Goal: Task Accomplishment & Management: Complete application form

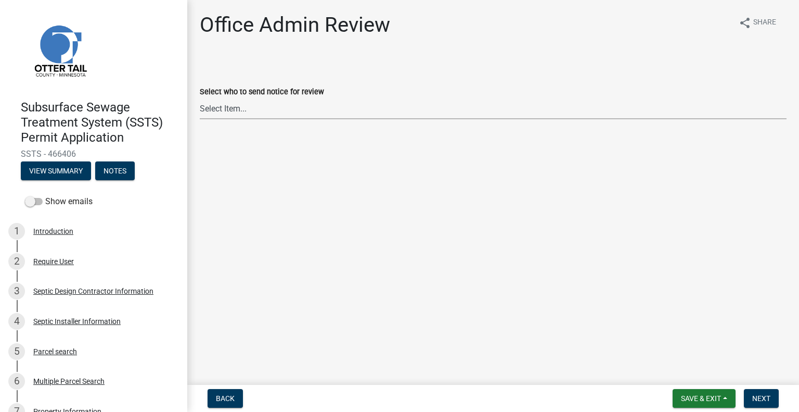
click at [270, 102] on select "Select Item... [PERSON_NAME] ([EMAIL_ADDRESS][DOMAIN_NAME]) [PERSON_NAME] ([EMA…" at bounding box center [493, 108] width 587 height 21
click at [200, 98] on select "Select Item... [PERSON_NAME] ([EMAIL_ADDRESS][DOMAIN_NAME]) [PERSON_NAME] ([EMA…" at bounding box center [493, 108] width 587 height 21
select select "587f38f5-c90e-4c12-9e10-d3e23909bbca"
click at [757, 399] on span "Next" at bounding box center [762, 398] width 18 height 8
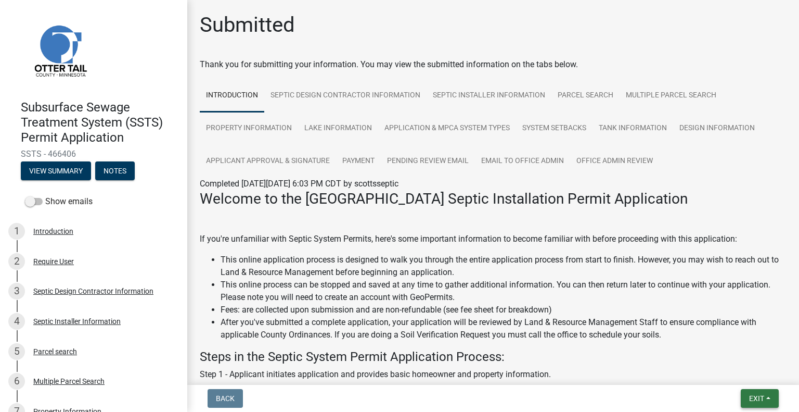
click at [762, 407] on button "Exit" at bounding box center [760, 398] width 38 height 19
click at [745, 378] on button "Save & Exit" at bounding box center [737, 371] width 83 height 25
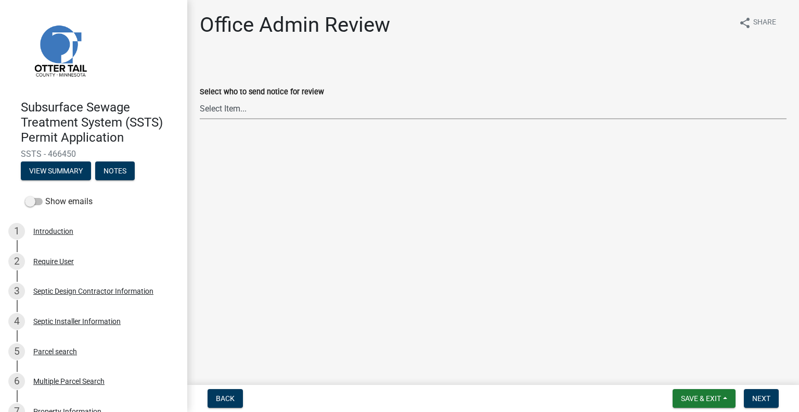
click at [317, 113] on select "Select Item... [PERSON_NAME] ([EMAIL_ADDRESS][DOMAIN_NAME]) [PERSON_NAME] ([EMA…" at bounding box center [493, 108] width 587 height 21
click at [200, 98] on select "Select Item... [PERSON_NAME] ([EMAIL_ADDRESS][DOMAIN_NAME]) [PERSON_NAME] ([EMA…" at bounding box center [493, 108] width 587 height 21
select select "587f38f5-c90e-4c12-9e10-d3e23909bbca"
click at [757, 396] on span "Next" at bounding box center [762, 398] width 18 height 8
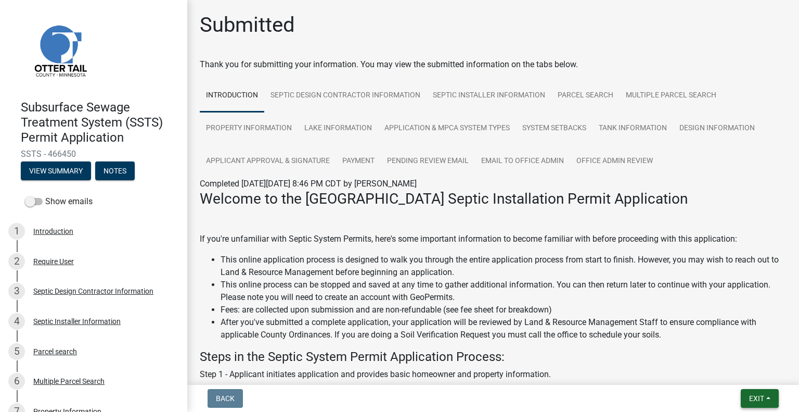
click at [743, 393] on button "Exit" at bounding box center [760, 398] width 38 height 19
click at [735, 376] on button "Save & Exit" at bounding box center [737, 371] width 83 height 25
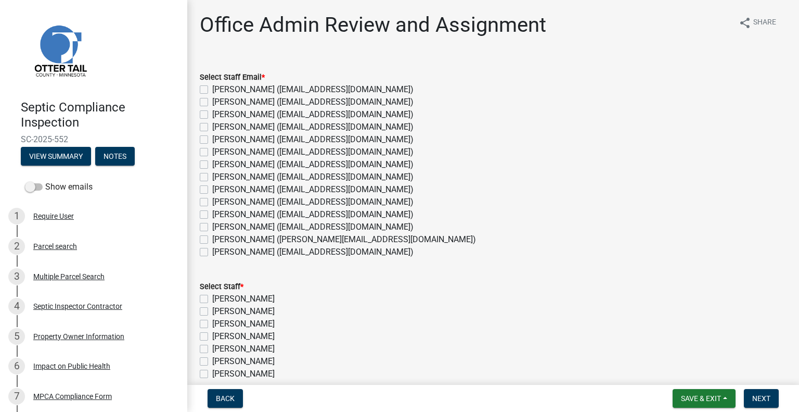
click at [241, 179] on label "[PERSON_NAME] ([EMAIL_ADDRESS][DOMAIN_NAME])" at bounding box center [312, 177] width 201 height 12
click at [219, 177] on input "[PERSON_NAME] ([EMAIL_ADDRESS][DOMAIN_NAME])" at bounding box center [215, 174] width 7 height 7
checkbox input "true"
checkbox input "false"
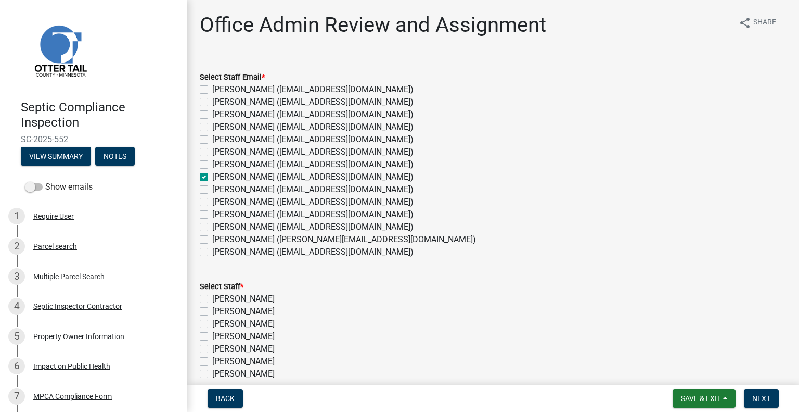
checkbox input "false"
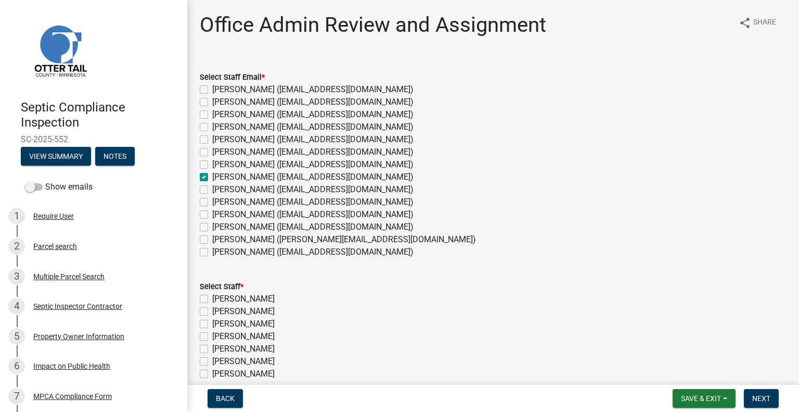
checkbox input "true"
checkbox input "false"
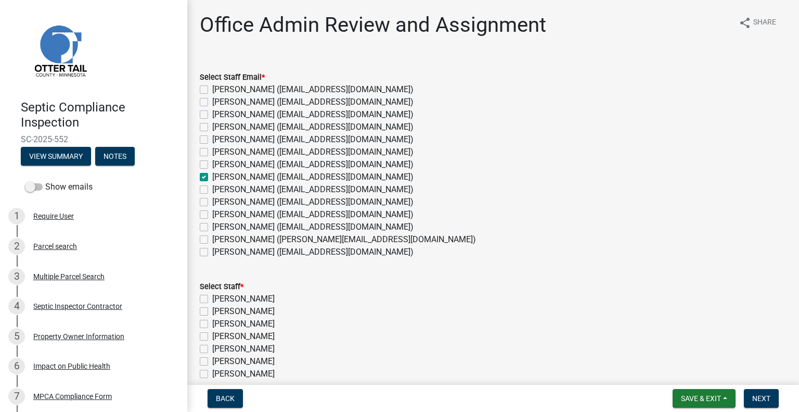
checkbox input "false"
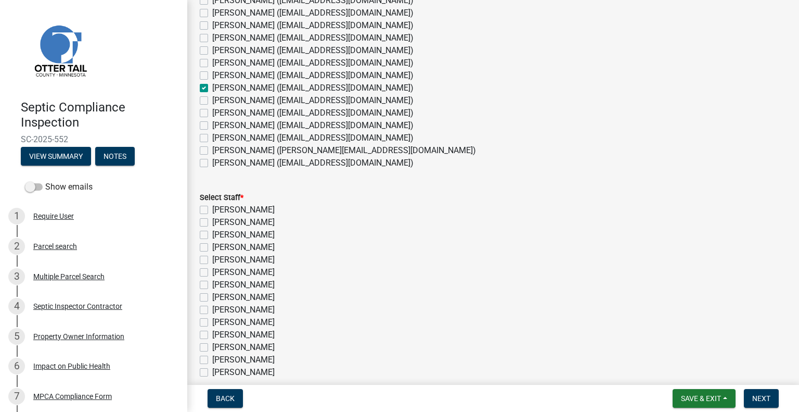
scroll to position [104, 0]
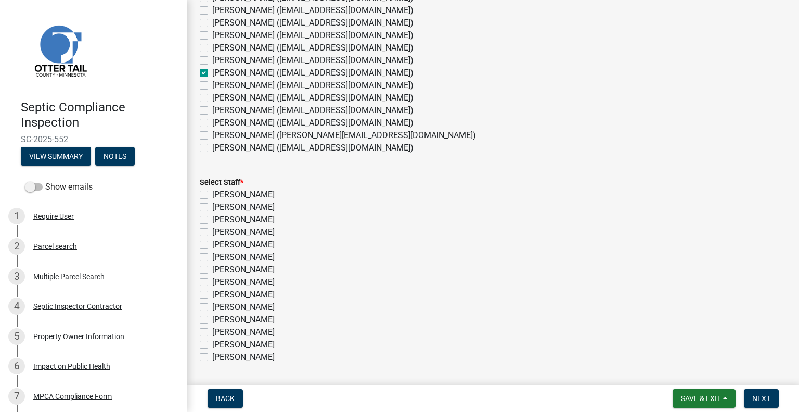
click at [260, 283] on label "[PERSON_NAME]" at bounding box center [243, 282] width 62 height 12
click at [219, 283] on input "[PERSON_NAME]" at bounding box center [215, 279] width 7 height 7
checkbox input "true"
checkbox input "false"
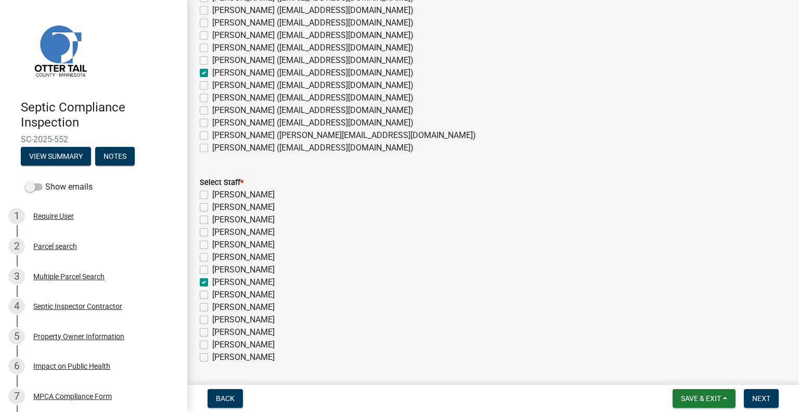
checkbox input "false"
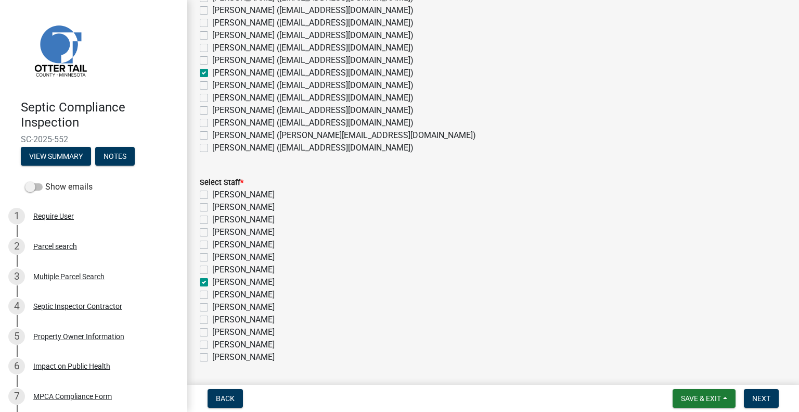
checkbox input "true"
checkbox input "false"
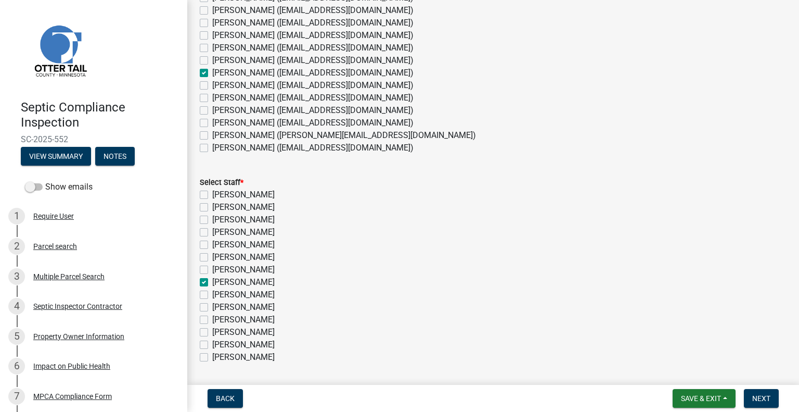
checkbox input "false"
click at [766, 400] on span "Next" at bounding box center [762, 398] width 18 height 8
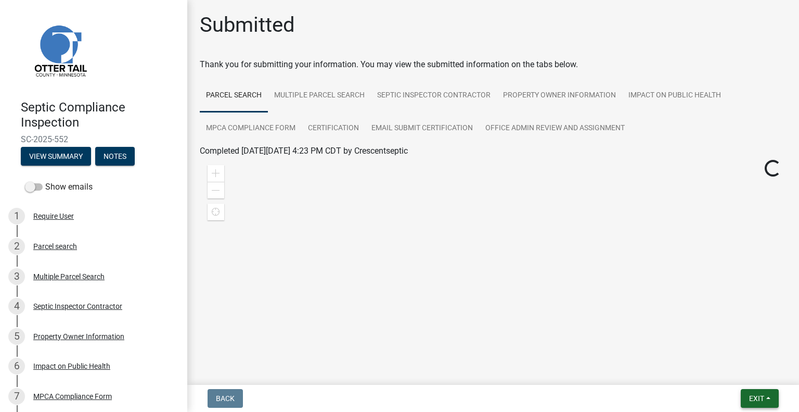
click at [754, 395] on span "Exit" at bounding box center [756, 398] width 15 height 8
click at [745, 374] on button "Save & Exit" at bounding box center [737, 371] width 83 height 25
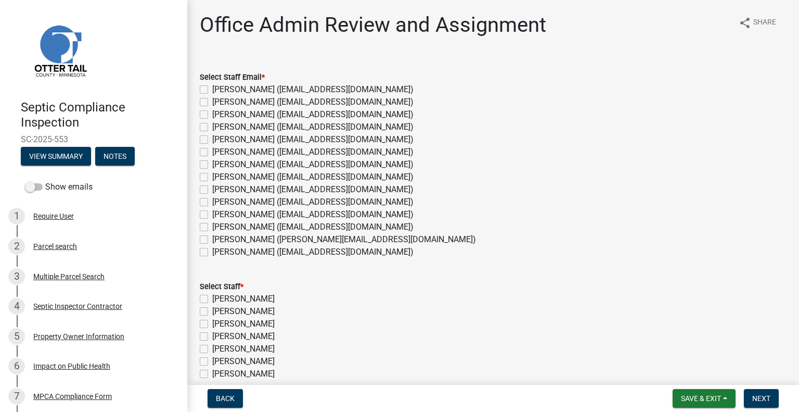
drag, startPoint x: 261, startPoint y: 227, endPoint x: 324, endPoint y: 230, distance: 63.0
click at [262, 226] on label "[PERSON_NAME] ([EMAIL_ADDRESS][DOMAIN_NAME])" at bounding box center [312, 227] width 201 height 12
click at [219, 226] on input "[PERSON_NAME] ([EMAIL_ADDRESS][DOMAIN_NAME])" at bounding box center [215, 224] width 7 height 7
checkbox input "true"
checkbox input "false"
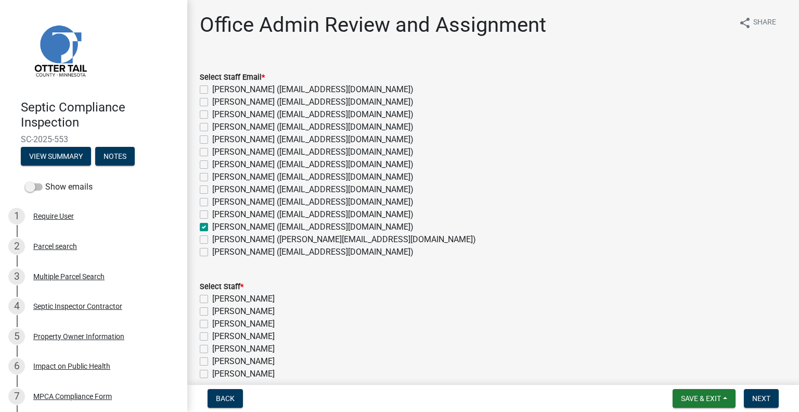
checkbox input "false"
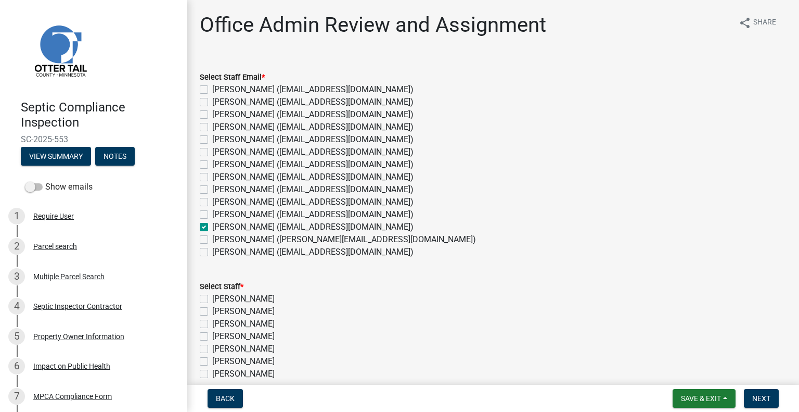
checkbox input "false"
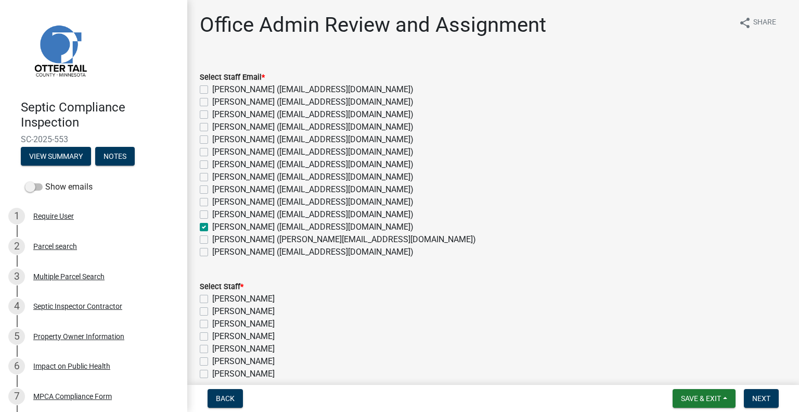
checkbox input "true"
checkbox input "false"
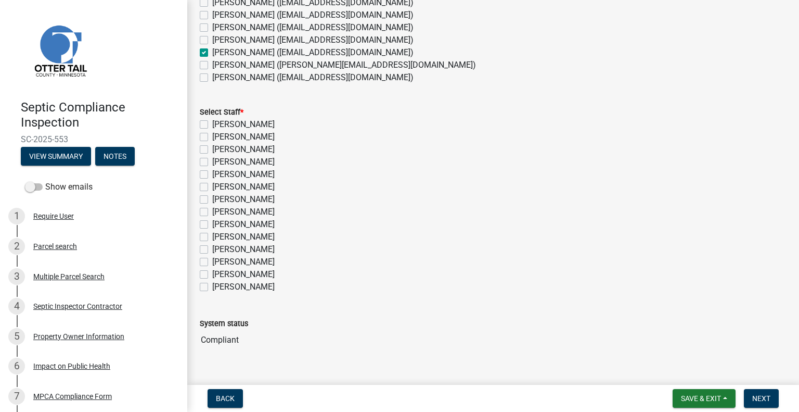
scroll to position [193, 0]
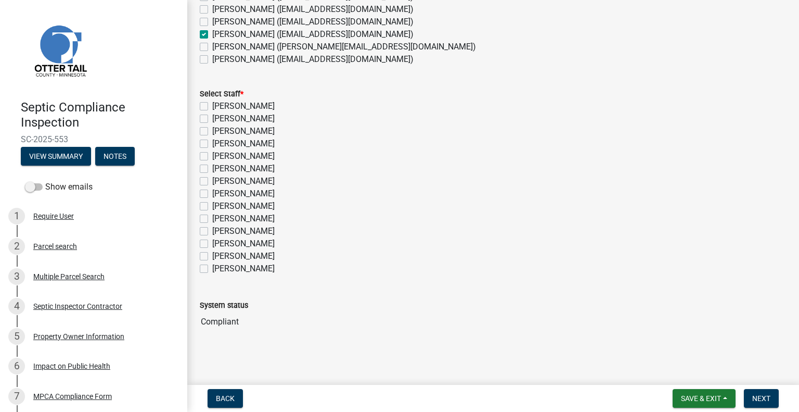
click at [252, 241] on label "[PERSON_NAME]" at bounding box center [243, 243] width 62 height 12
click at [219, 241] on input "[PERSON_NAME]" at bounding box center [215, 240] width 7 height 7
checkbox input "true"
checkbox input "false"
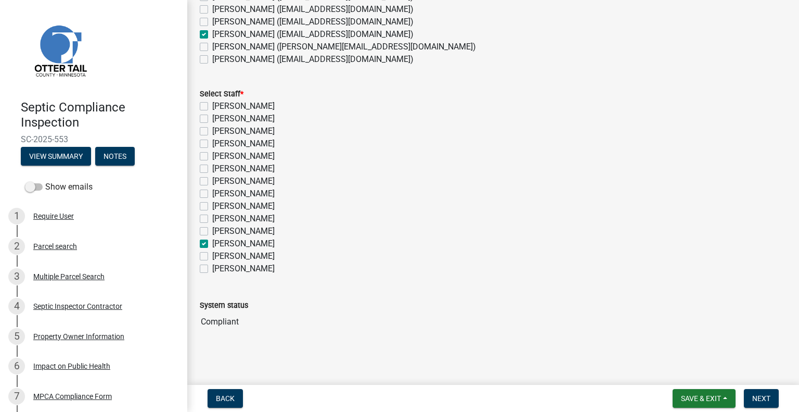
checkbox input "false"
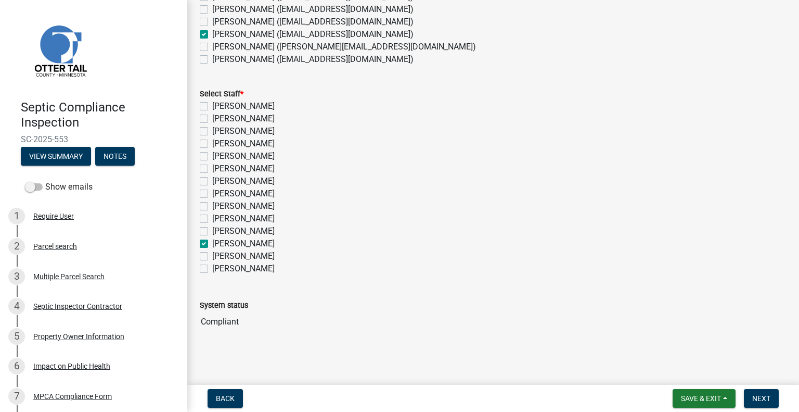
checkbox input "false"
checkbox input "true"
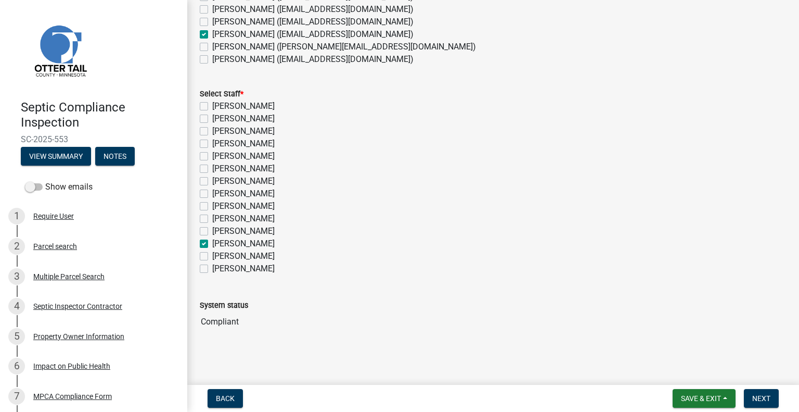
checkbox input "false"
click at [758, 400] on span "Next" at bounding box center [762, 398] width 18 height 8
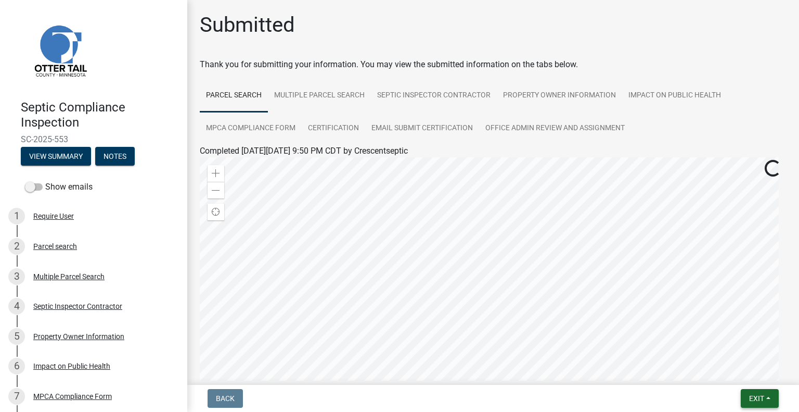
click at [751, 395] on span "Exit" at bounding box center [756, 398] width 15 height 8
click at [738, 371] on button "Save & Exit" at bounding box center [737, 371] width 83 height 25
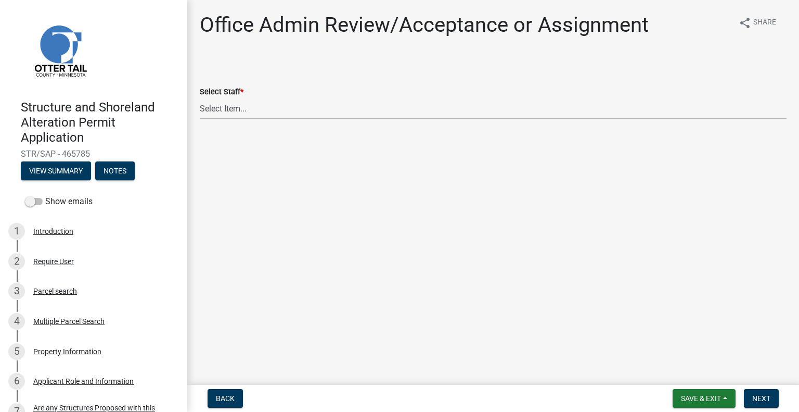
click at [270, 118] on select "Select Item... [PERSON_NAME] ([EMAIL_ADDRESS][DOMAIN_NAME]) [PERSON_NAME] ([EMA…" at bounding box center [493, 108] width 587 height 21
click at [200, 98] on select "Select Item... [PERSON_NAME] ([EMAIL_ADDRESS][DOMAIN_NAME]) [PERSON_NAME] ([EMA…" at bounding box center [493, 108] width 587 height 21
select select "587f38f5-c90e-4c12-9e10-d3e23909bbca"
click at [749, 399] on button "Next" at bounding box center [761, 398] width 35 height 19
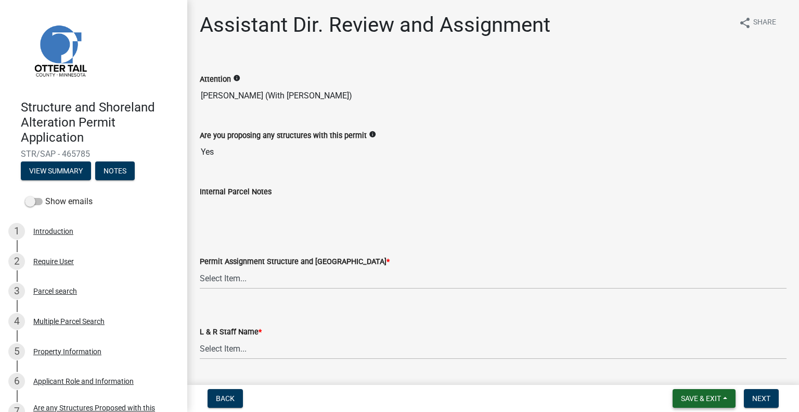
click at [714, 399] on span "Save & Exit" at bounding box center [701, 398] width 40 height 8
click at [697, 373] on button "Save & Exit" at bounding box center [694, 371] width 83 height 25
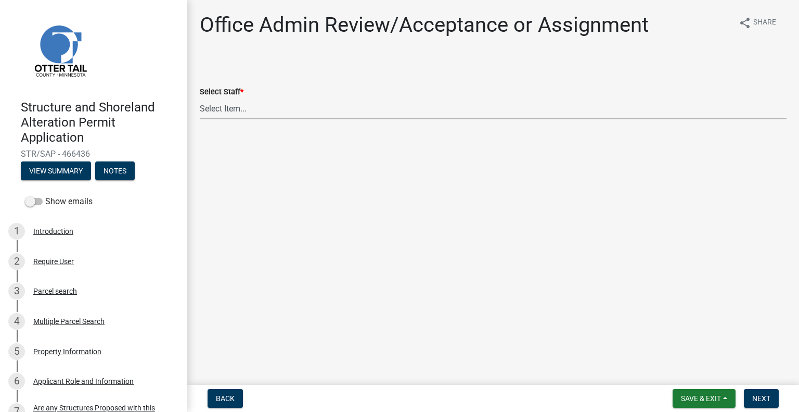
click at [243, 106] on select "Select Item... [PERSON_NAME] ([EMAIL_ADDRESS][DOMAIN_NAME]) [PERSON_NAME] ([EMA…" at bounding box center [493, 108] width 587 height 21
click at [200, 98] on select "Select Item... [PERSON_NAME] ([EMAIL_ADDRESS][DOMAIN_NAME]) [PERSON_NAME] ([EMA…" at bounding box center [493, 108] width 587 height 21
select select "587f38f5-c90e-4c12-9e10-d3e23909bbca"
click at [761, 391] on button "Next" at bounding box center [761, 398] width 35 height 19
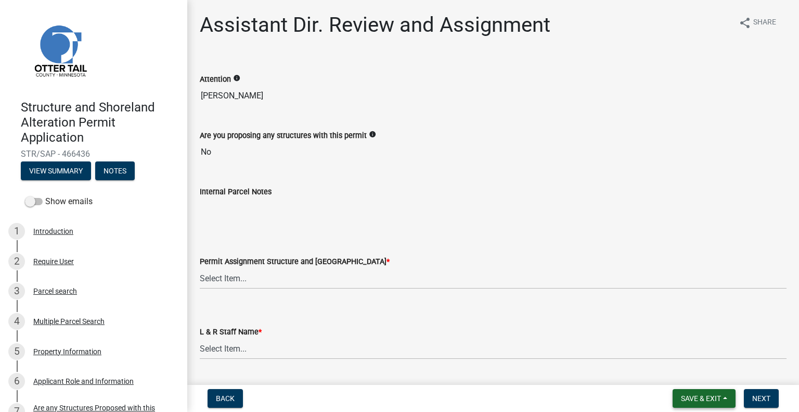
click at [704, 398] on span "Save & Exit" at bounding box center [701, 398] width 40 height 8
click at [670, 375] on button "Save & Exit" at bounding box center [694, 371] width 83 height 25
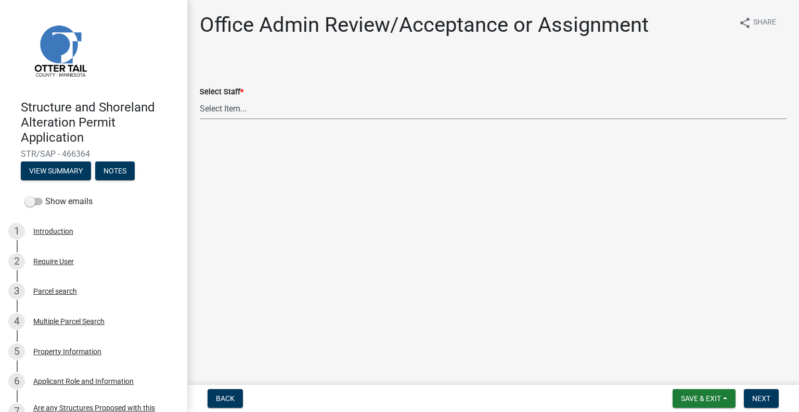
click at [245, 111] on select "Select Item... Alexis Newark (anewark@ottertailcounty.gov) Amy Busko (abusko@ot…" at bounding box center [493, 108] width 587 height 21
click at [200, 98] on select "Select Item... Alexis Newark (anewark@ottertailcounty.gov) Amy Busko (abusko@ot…" at bounding box center [493, 108] width 587 height 21
select select "587f38f5-c90e-4c12-9e10-d3e23909bbca"
click at [760, 400] on span "Next" at bounding box center [762, 398] width 18 height 8
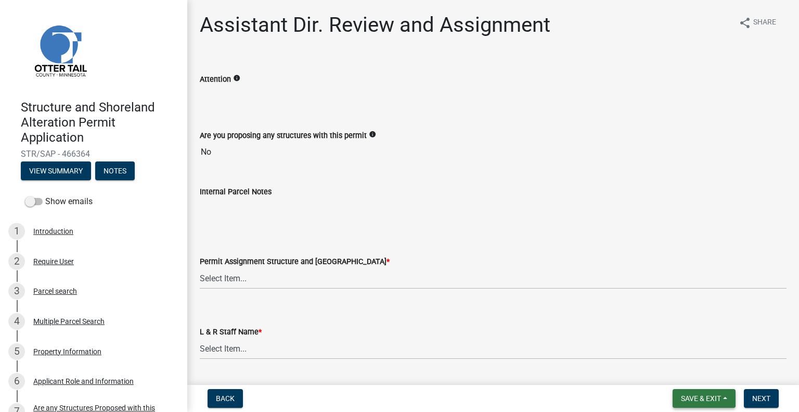
click at [714, 397] on span "Save & Exit" at bounding box center [701, 398] width 40 height 8
click at [706, 378] on button "Save & Exit" at bounding box center [694, 371] width 83 height 25
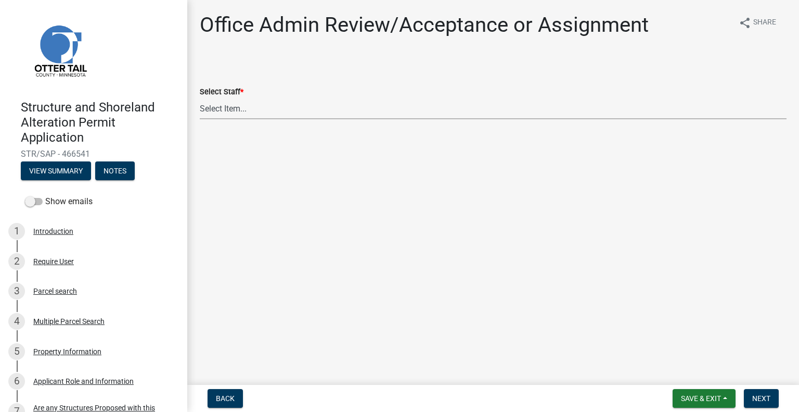
click at [266, 108] on select "Select Item... [PERSON_NAME] ([EMAIL_ADDRESS][DOMAIN_NAME]) [PERSON_NAME] ([EMA…" at bounding box center [493, 108] width 587 height 21
click at [200, 98] on select "Select Item... [PERSON_NAME] ([EMAIL_ADDRESS][DOMAIN_NAME]) [PERSON_NAME] ([EMA…" at bounding box center [493, 108] width 587 height 21
click at [282, 104] on select "Select Item... [PERSON_NAME] ([EMAIL_ADDRESS][DOMAIN_NAME]) [PERSON_NAME] ([EMA…" at bounding box center [493, 108] width 587 height 21
click at [200, 98] on select "Select Item... [PERSON_NAME] ([EMAIL_ADDRESS][DOMAIN_NAME]) [PERSON_NAME] ([EMA…" at bounding box center [493, 108] width 587 height 21
select select "587f38f5-c90e-4c12-9e10-d3e23909bbca"
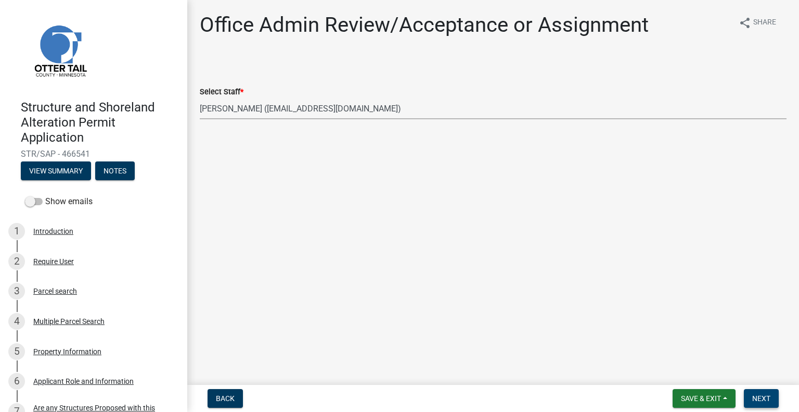
click at [770, 395] on button "Next" at bounding box center [761, 398] width 35 height 19
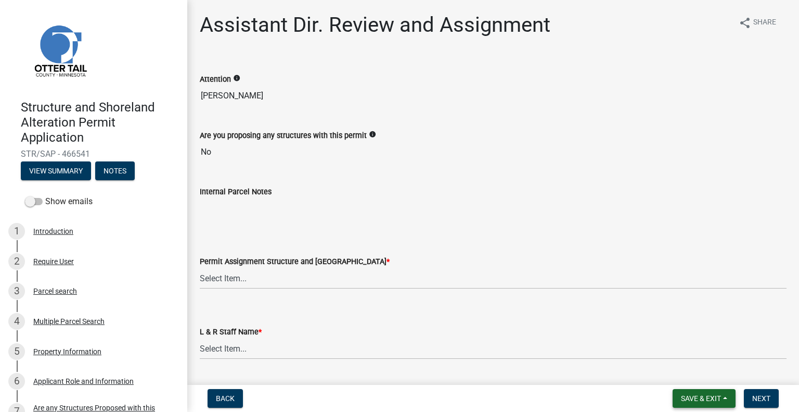
click at [694, 397] on span "Save & Exit" at bounding box center [701, 398] width 40 height 8
click at [684, 372] on button "Save & Exit" at bounding box center [694, 371] width 83 height 25
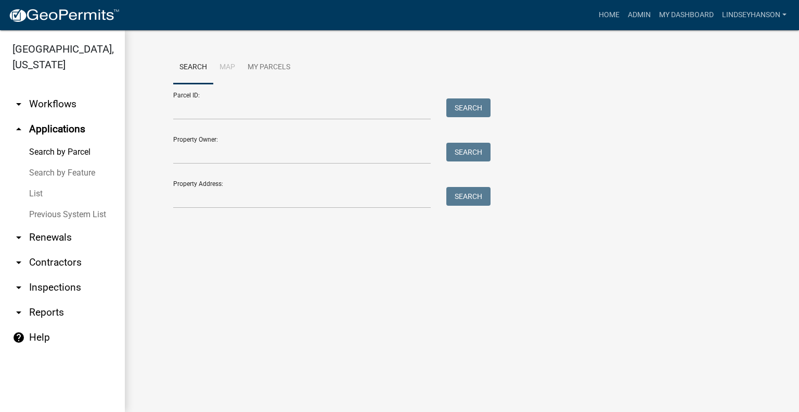
click at [85, 101] on link "arrow_drop_down Workflows" at bounding box center [62, 104] width 125 height 25
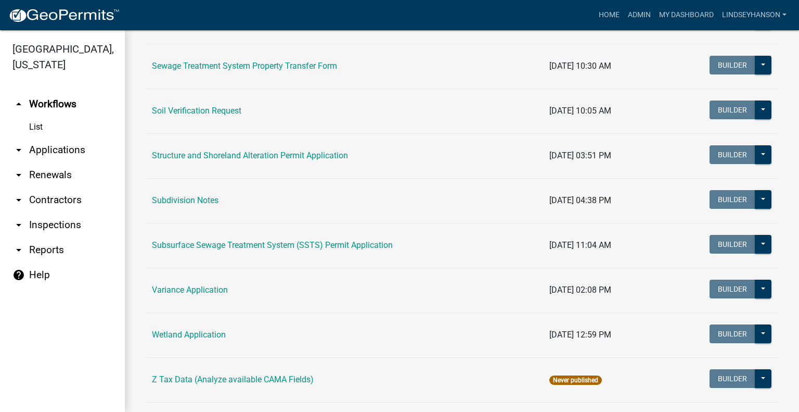
scroll to position [638, 0]
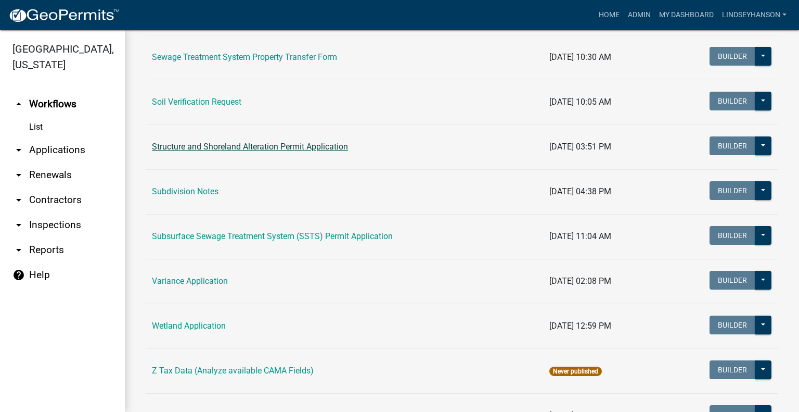
click at [295, 142] on link "Structure and Shoreland Alteration Permit Application" at bounding box center [250, 147] width 196 height 10
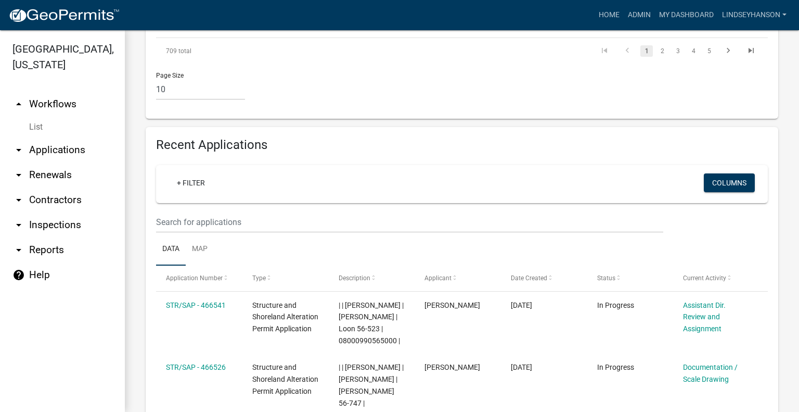
scroll to position [1054, 0]
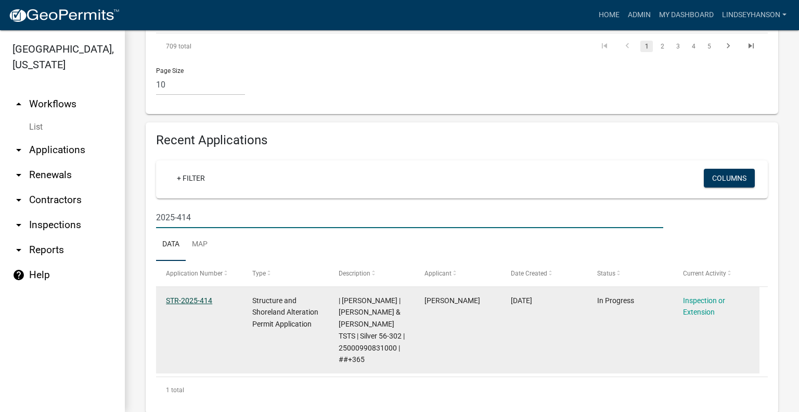
type input "2025-414"
click at [196, 296] on link "STR-2025-414" at bounding box center [189, 300] width 46 height 8
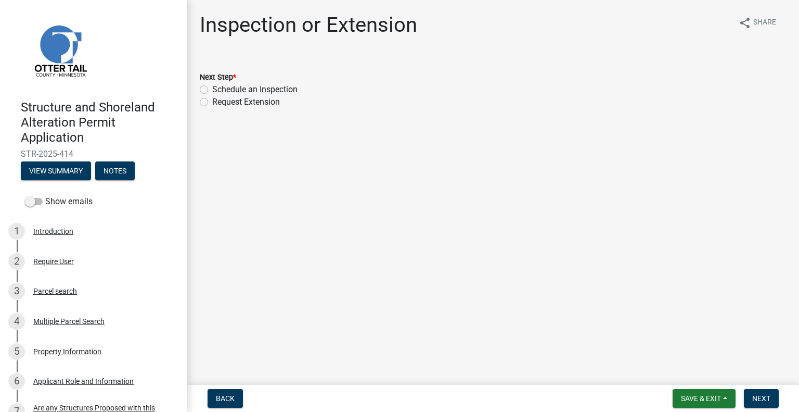
click at [266, 91] on label "Schedule an Inspection" at bounding box center [254, 89] width 85 height 12
click at [219, 90] on input "Schedule an Inspection" at bounding box center [215, 86] width 7 height 7
radio input "true"
click at [766, 394] on span "Next" at bounding box center [762, 398] width 18 height 8
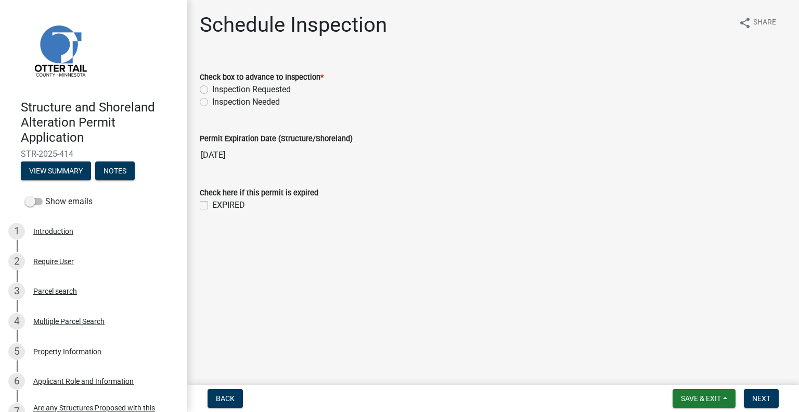
click at [272, 91] on label "Inspection Requested" at bounding box center [251, 89] width 79 height 12
click at [219, 90] on input "Inspection Requested" at bounding box center [215, 86] width 7 height 7
radio input "true"
click at [762, 399] on span "Next" at bounding box center [762, 398] width 18 height 8
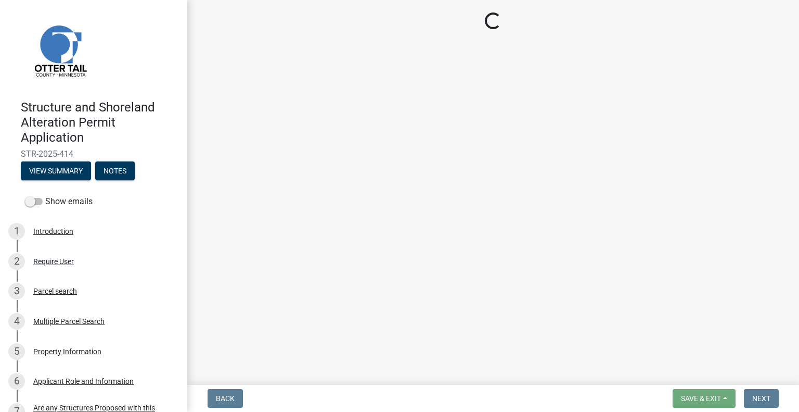
select select "710d5f49-2663-4e73-9718-d0c4e189f5ed"
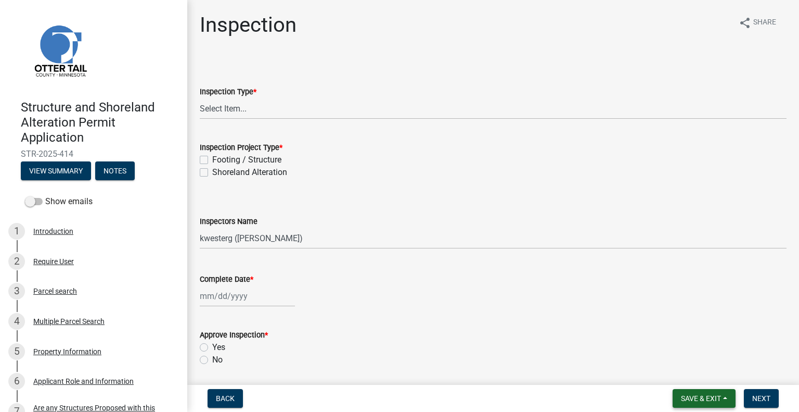
click at [713, 393] on button "Save & Exit" at bounding box center [704, 398] width 63 height 19
click at [695, 369] on button "Save & Exit" at bounding box center [694, 371] width 83 height 25
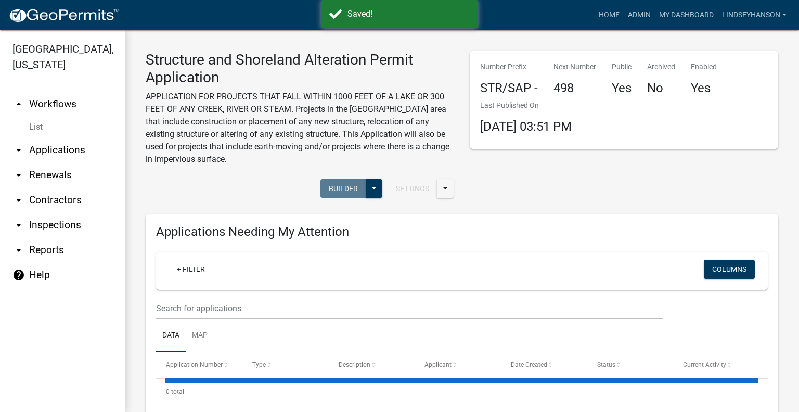
click at [71, 106] on link "arrow_drop_up Workflows" at bounding box center [62, 104] width 125 height 25
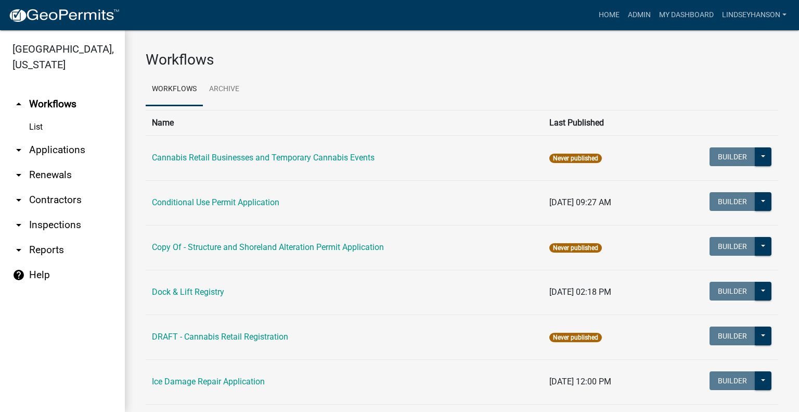
click at [78, 149] on link "arrow_drop_down Applications" at bounding box center [62, 149] width 125 height 25
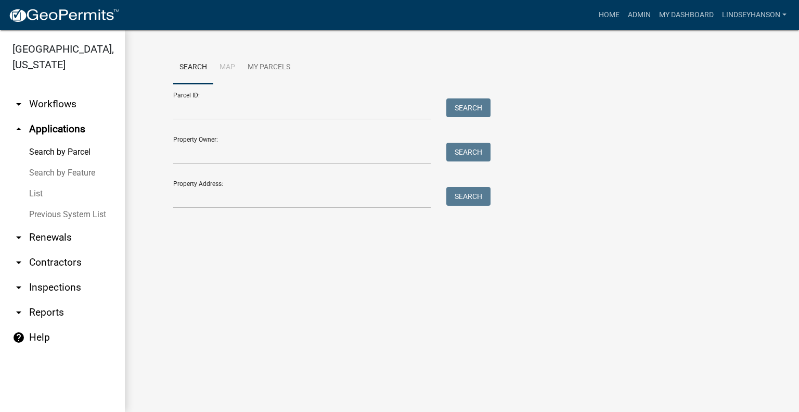
click at [77, 108] on link "arrow_drop_down Workflows" at bounding box center [62, 104] width 125 height 25
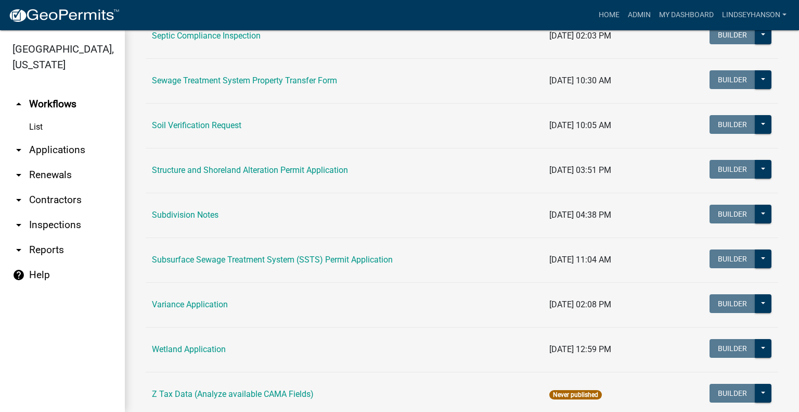
scroll to position [618, 0]
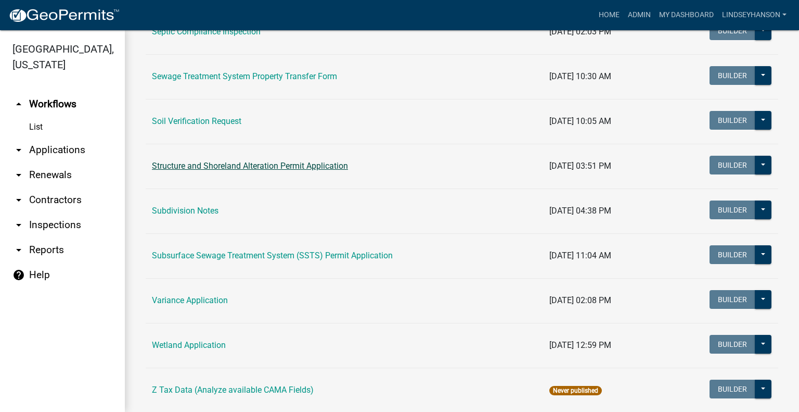
click at [304, 165] on link "Structure and Shoreland Alteration Permit Application" at bounding box center [250, 166] width 196 height 10
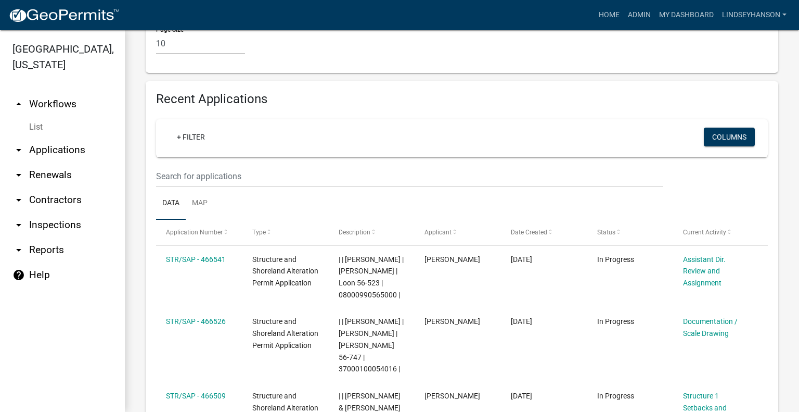
scroll to position [1112, 0]
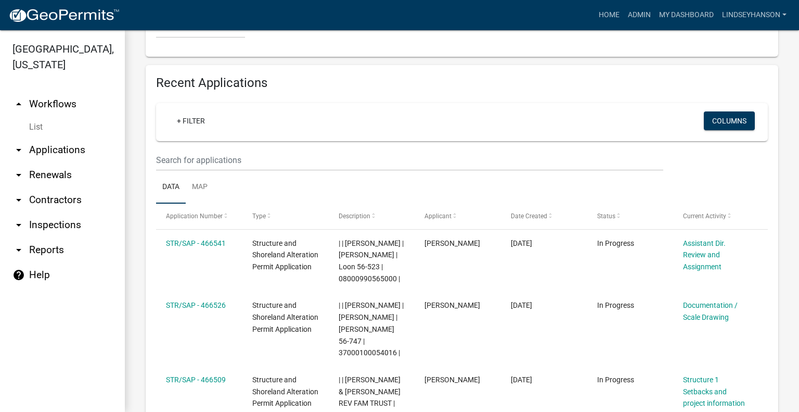
click at [434, 135] on wm-filter-builder "+ Filter Columns" at bounding box center [462, 137] width 612 height 68
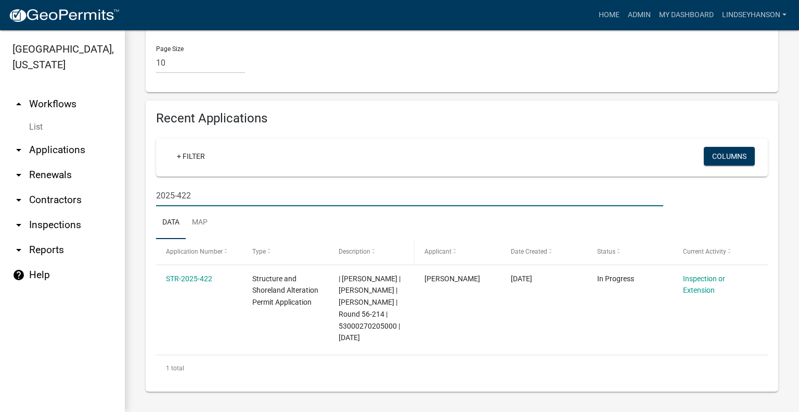
scroll to position [1088, 0]
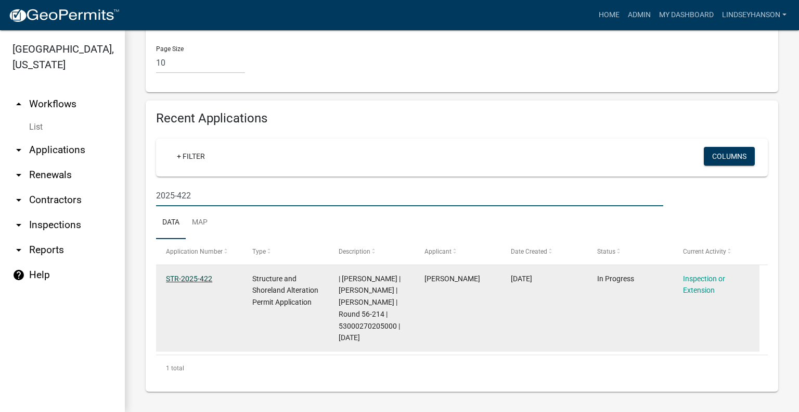
type input "2025-422"
click at [198, 274] on link "STR-2025-422" at bounding box center [189, 278] width 46 height 8
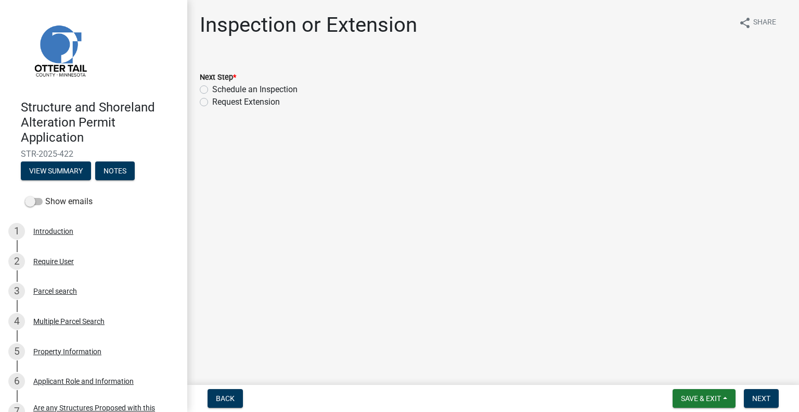
click at [292, 92] on label "Schedule an Inspection" at bounding box center [254, 89] width 85 height 12
click at [219, 90] on input "Schedule an Inspection" at bounding box center [215, 86] width 7 height 7
radio input "true"
click at [754, 395] on span "Next" at bounding box center [762, 398] width 18 height 8
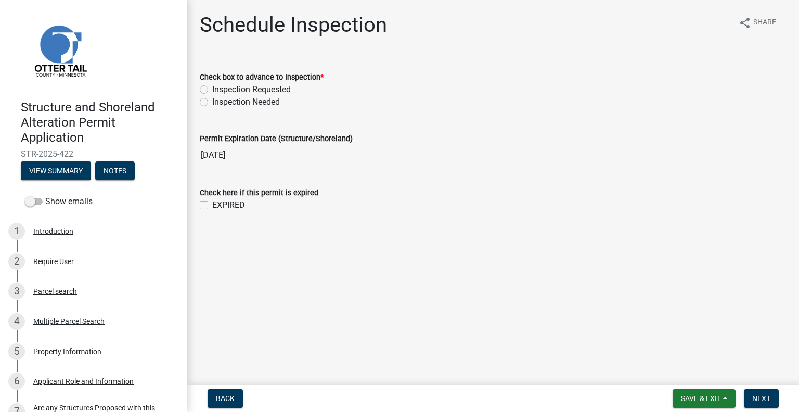
click at [254, 91] on label "Inspection Requested" at bounding box center [251, 89] width 79 height 12
click at [219, 90] on input "Inspection Requested" at bounding box center [215, 86] width 7 height 7
radio input "true"
click at [758, 399] on span "Next" at bounding box center [762, 398] width 18 height 8
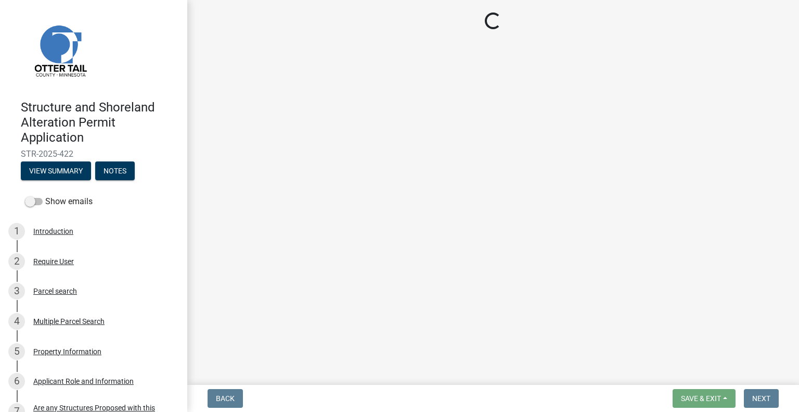
select select "710d5f49-2663-4e73-9718-d0c4e189f5ed"
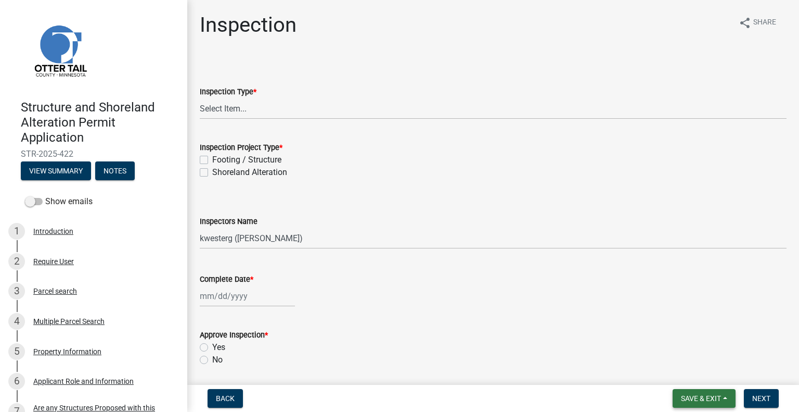
click at [704, 395] on span "Save & Exit" at bounding box center [701, 398] width 40 height 8
click at [695, 372] on button "Save & Exit" at bounding box center [694, 371] width 83 height 25
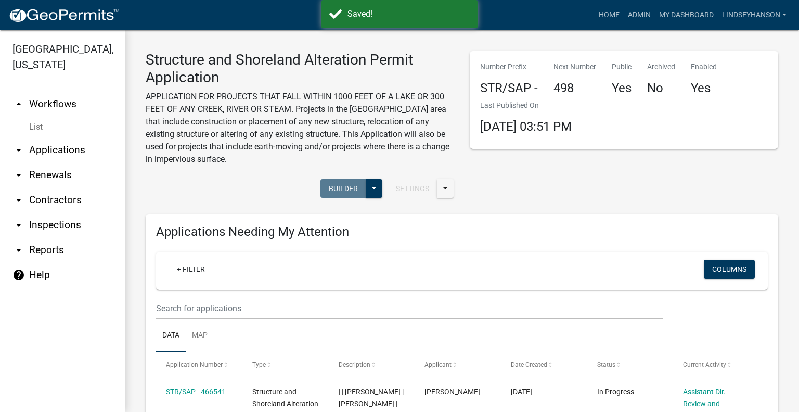
click at [68, 144] on link "arrow_drop_down Applications" at bounding box center [62, 149] width 125 height 25
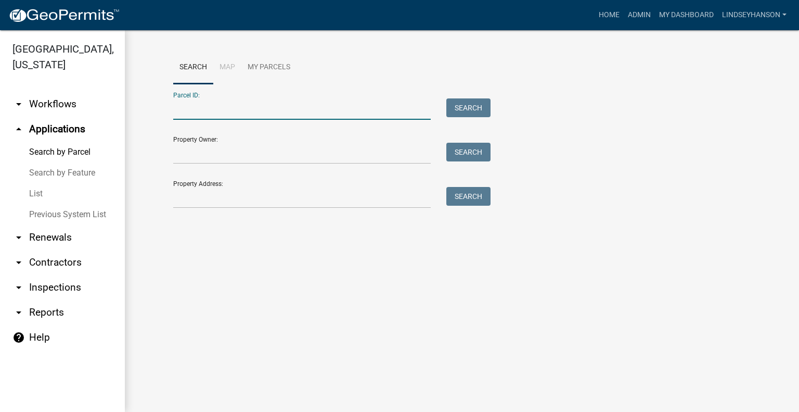
click at [199, 101] on input "Parcel ID:" at bounding box center [302, 108] width 258 height 21
paste input "20000140080016"
type input "20000140080016"
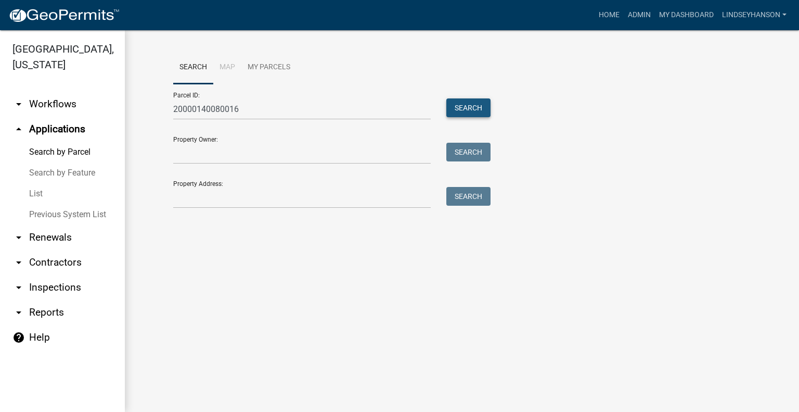
click at [466, 108] on button "Search" at bounding box center [469, 107] width 44 height 19
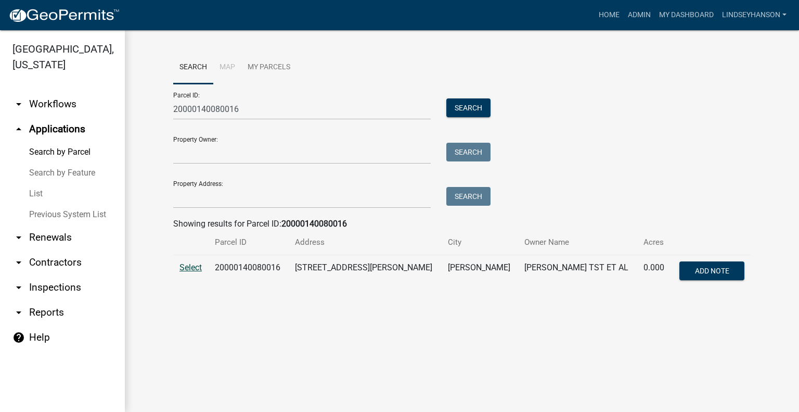
click at [186, 266] on span "Select" at bounding box center [191, 267] width 22 height 10
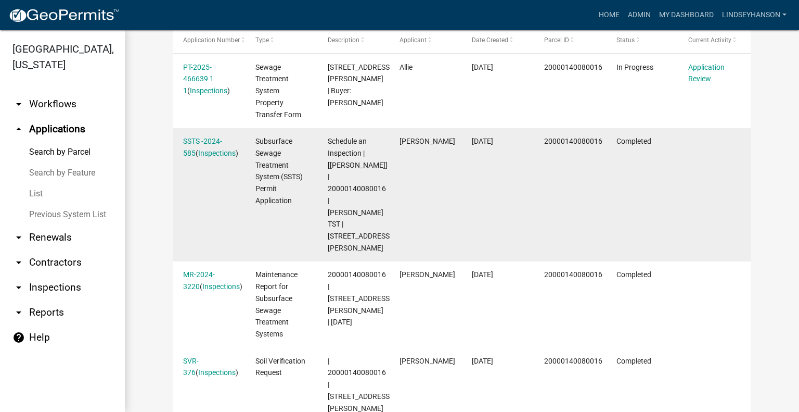
scroll to position [355, 0]
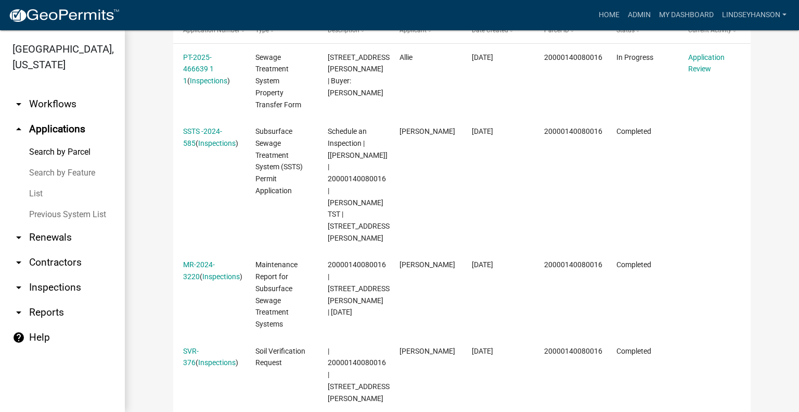
click at [52, 111] on link "arrow_drop_down Workflows" at bounding box center [62, 104] width 125 height 25
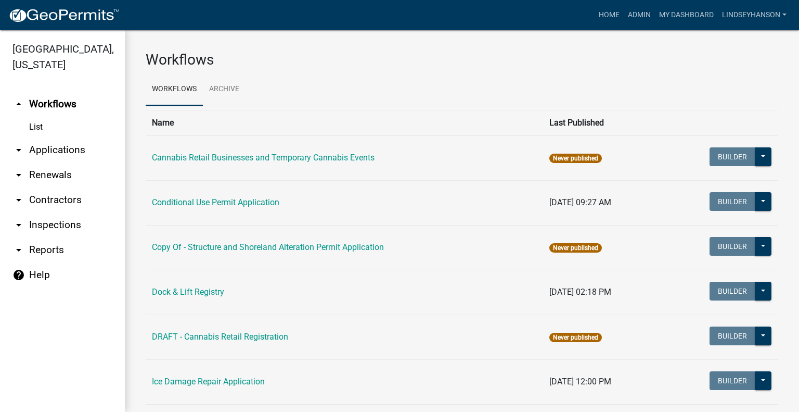
click at [50, 156] on link "arrow_drop_down Applications" at bounding box center [62, 149] width 125 height 25
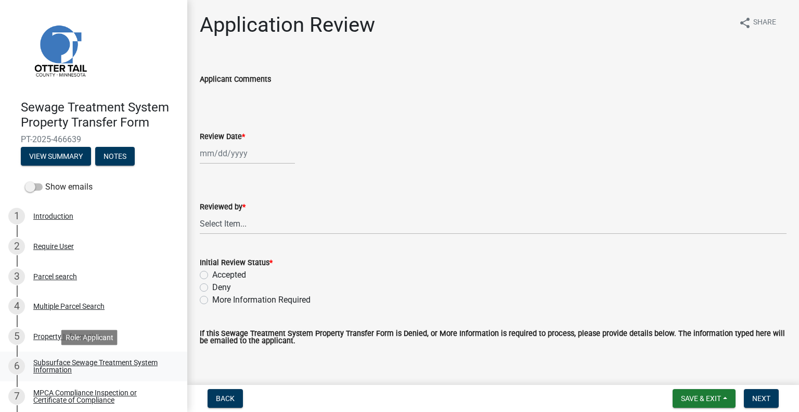
click at [151, 359] on div "Subsurface Sewage Treatment System Information" at bounding box center [101, 366] width 137 height 15
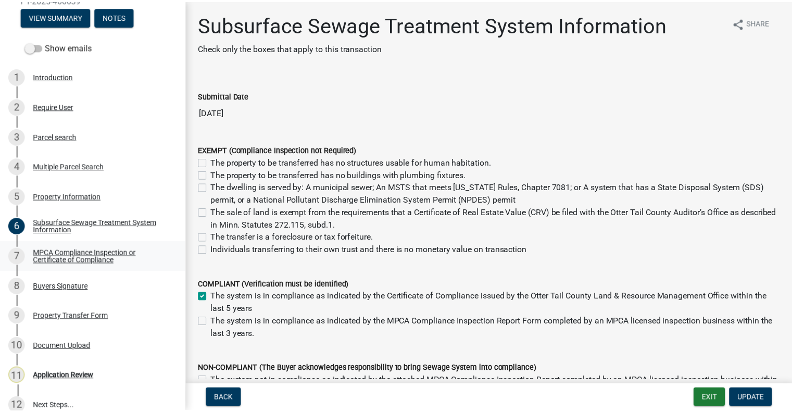
scroll to position [150, 0]
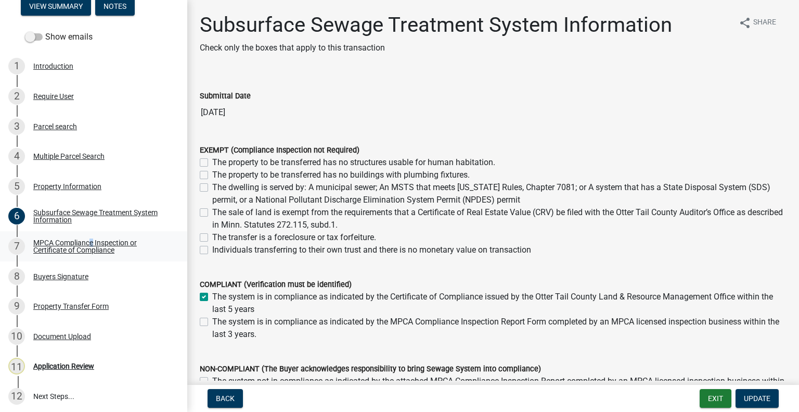
click at [88, 242] on div "MPCA Compliance Inspection or Certificate of Compliance" at bounding box center [101, 246] width 137 height 15
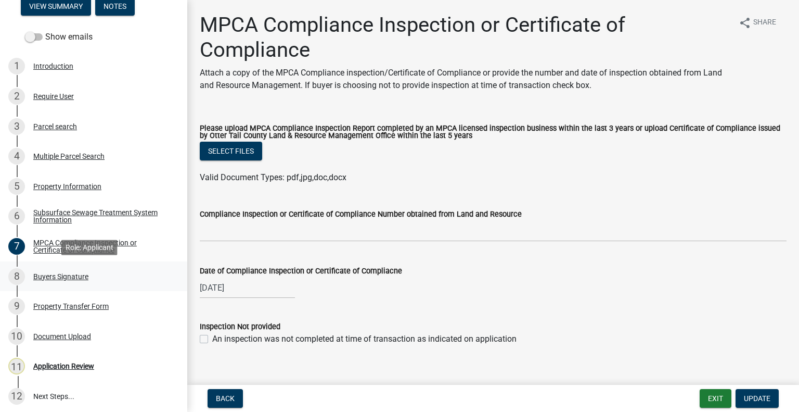
click at [85, 281] on div "8 Buyers Signature" at bounding box center [89, 276] width 162 height 17
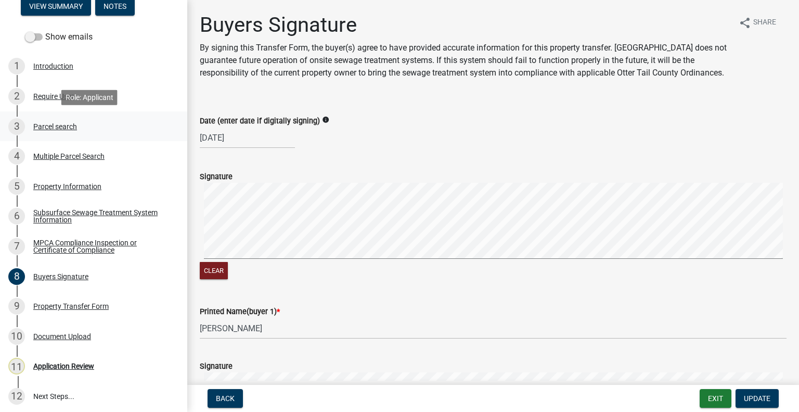
click at [56, 131] on div "3 Parcel search" at bounding box center [89, 126] width 162 height 17
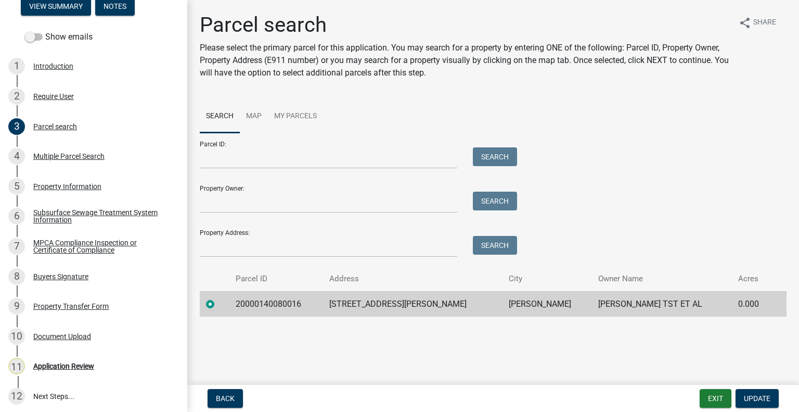
click at [264, 302] on td "20000140080016" at bounding box center [277, 304] width 94 height 26
click at [265, 304] on td "20000140080016" at bounding box center [277, 304] width 94 height 26
copy td "20000140080016"
click at [75, 367] on div "Application Review" at bounding box center [63, 365] width 61 height 7
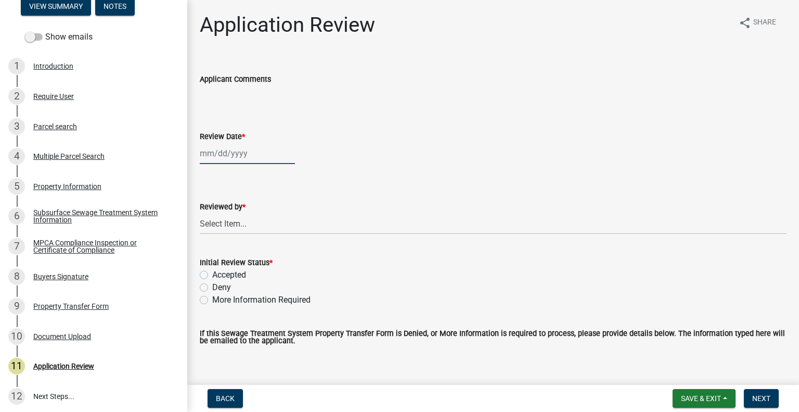
click at [258, 155] on div at bounding box center [247, 153] width 95 height 21
select select "8"
select select "2025"
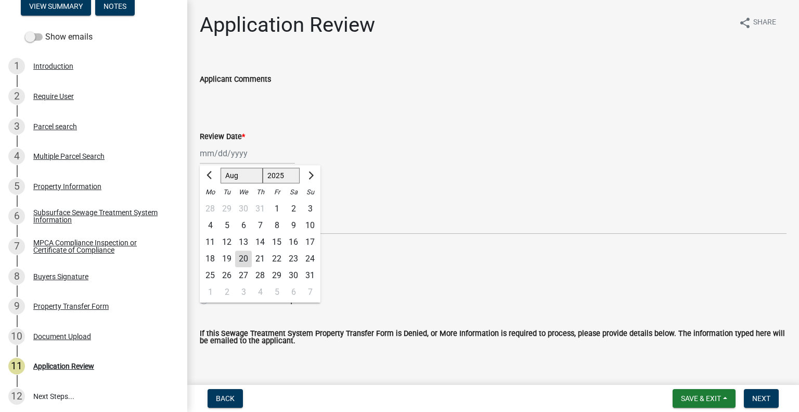
click at [241, 260] on div "20" at bounding box center [243, 258] width 17 height 17
type input "[DATE]"
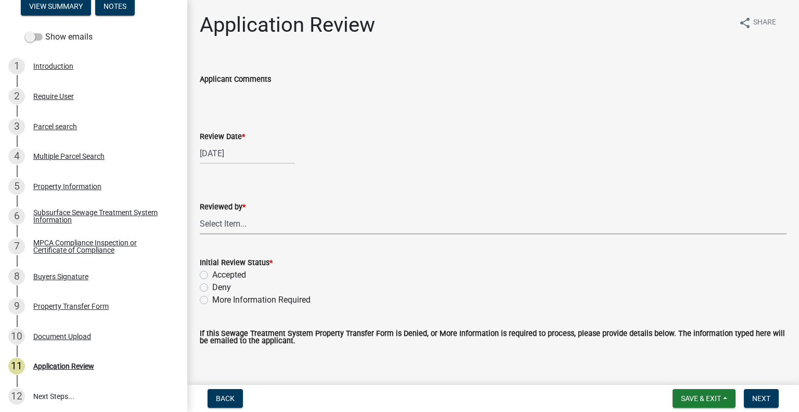
click at [236, 231] on select "Select Item... Alexis Newark Amy Busko Andrea Perales Brittany Tollefson Christ…" at bounding box center [493, 223] width 587 height 21
click at [200, 213] on select "Select Item... Alexis Newark Amy Busko Andrea Perales Brittany Tollefson Christ…" at bounding box center [493, 223] width 587 height 21
select select "2217fab6-25d2-4df2-8e35-18ddd05e0fe8"
click at [227, 274] on label "Accepted" at bounding box center [229, 275] width 34 height 12
click at [219, 274] on input "Accepted" at bounding box center [215, 272] width 7 height 7
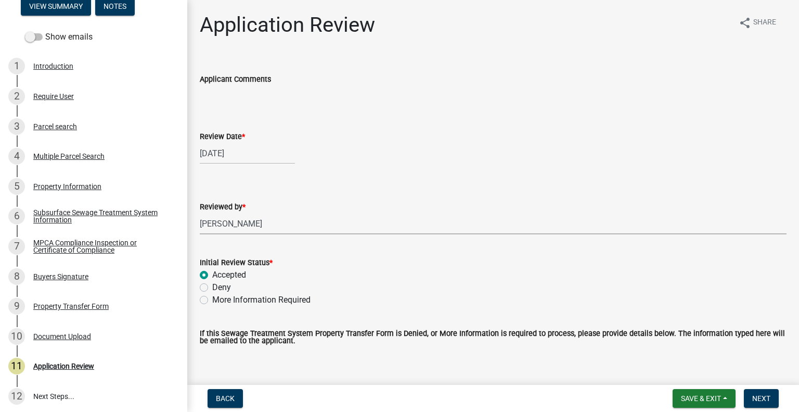
radio input "true"
click at [773, 403] on button "Next" at bounding box center [761, 398] width 35 height 19
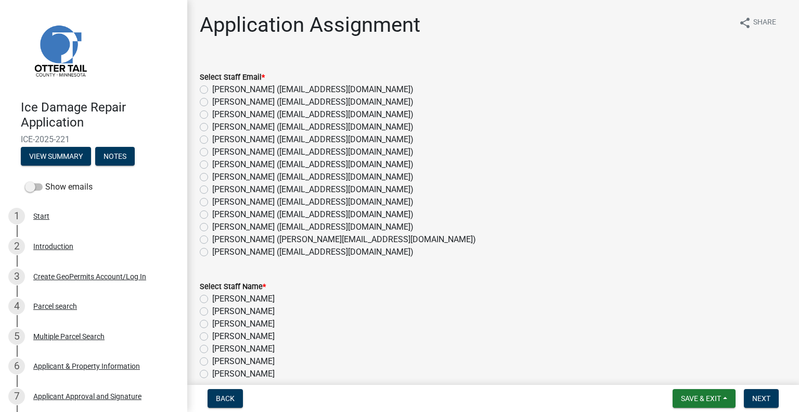
drag, startPoint x: 252, startPoint y: 228, endPoint x: 264, endPoint y: 235, distance: 13.5
click at [254, 228] on label "[PERSON_NAME] ([EMAIL_ADDRESS][DOMAIN_NAME])" at bounding box center [312, 227] width 201 height 12
click at [219, 227] on input "[PERSON_NAME] ([EMAIL_ADDRESS][DOMAIN_NAME])" at bounding box center [215, 224] width 7 height 7
radio input "true"
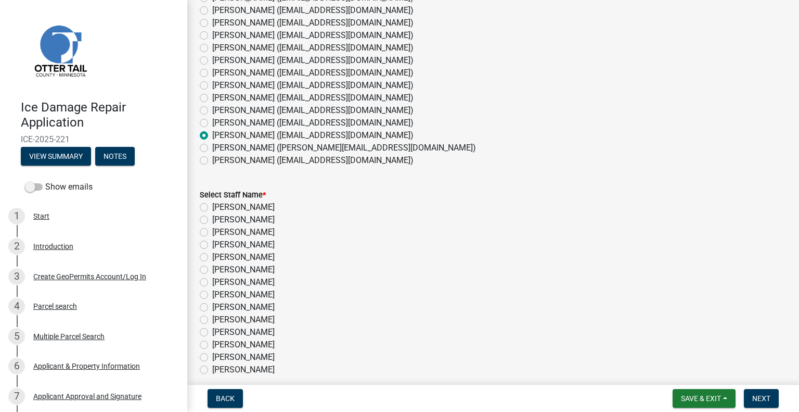
scroll to position [85, 0]
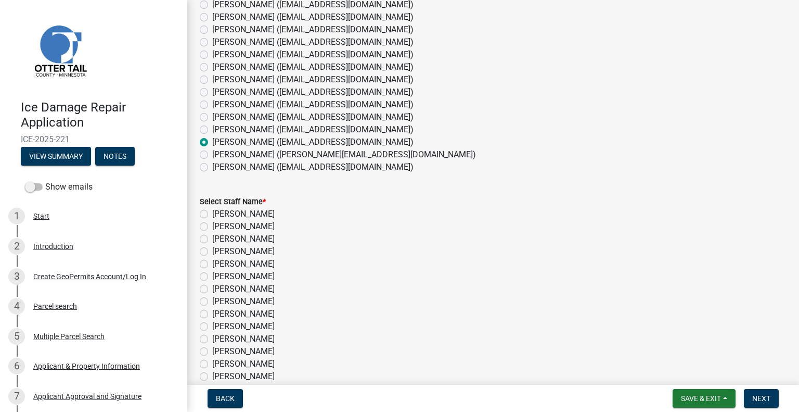
click at [251, 353] on label "[PERSON_NAME]" at bounding box center [243, 351] width 62 height 12
click at [219, 352] on input "[PERSON_NAME]" at bounding box center [215, 348] width 7 height 7
radio input "true"
click at [200, 115] on div "[PERSON_NAME] ([EMAIL_ADDRESS][DOMAIN_NAME])" at bounding box center [493, 117] width 587 height 12
click at [205, 122] on div "[PERSON_NAME] ([EMAIL_ADDRESS][DOMAIN_NAME])" at bounding box center [493, 117] width 587 height 12
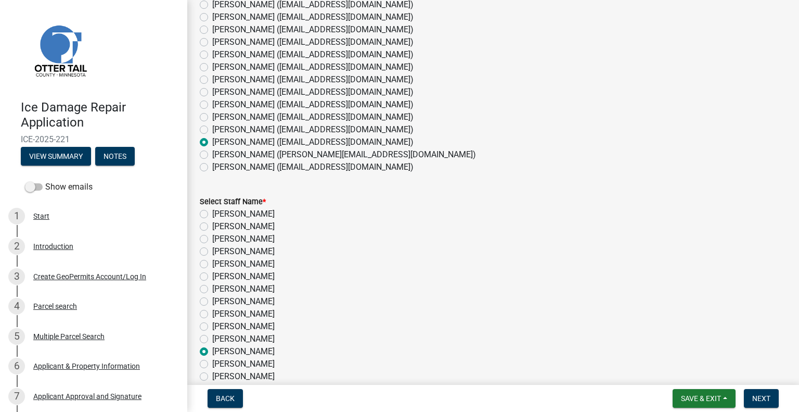
click at [212, 114] on label "[PERSON_NAME] ([EMAIL_ADDRESS][DOMAIN_NAME])" at bounding box center [312, 117] width 201 height 12
click at [212, 114] on input "[PERSON_NAME] ([EMAIL_ADDRESS][DOMAIN_NAME])" at bounding box center [215, 114] width 7 height 7
radio input "true"
click at [212, 328] on label "[PERSON_NAME]" at bounding box center [243, 326] width 62 height 12
click at [212, 327] on input "[PERSON_NAME]" at bounding box center [215, 323] width 7 height 7
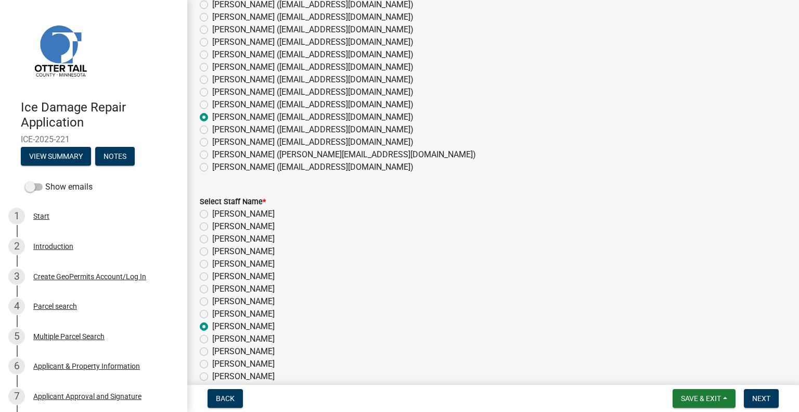
radio input "true"
click at [774, 401] on button "Next" at bounding box center [761, 398] width 35 height 19
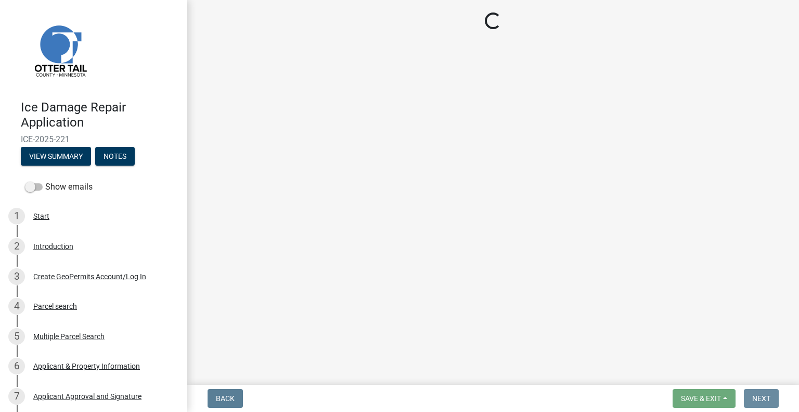
scroll to position [0, 0]
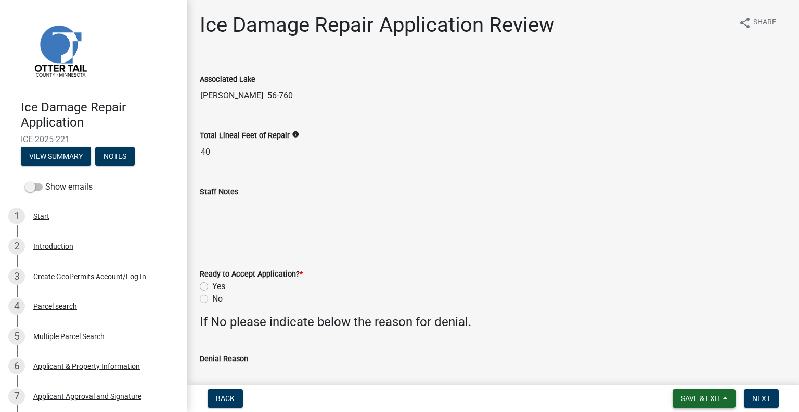
click at [720, 401] on span "Save & Exit" at bounding box center [701, 398] width 40 height 8
click at [683, 374] on button "Save & Exit" at bounding box center [694, 371] width 83 height 25
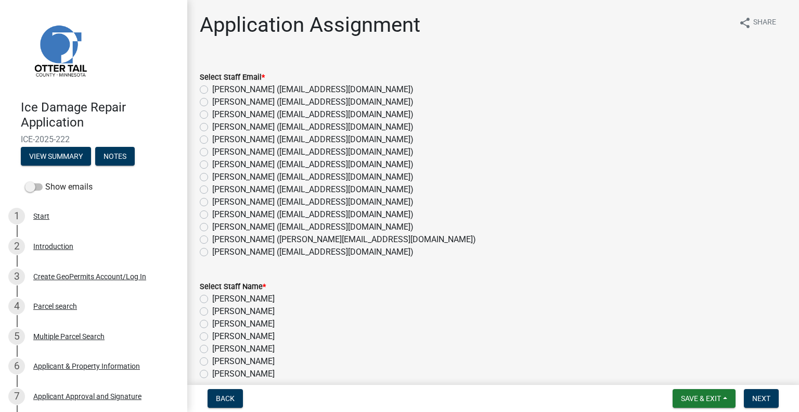
click at [241, 203] on label "[PERSON_NAME] ([EMAIL_ADDRESS][DOMAIN_NAME])" at bounding box center [312, 202] width 201 height 12
click at [219, 202] on input "[PERSON_NAME] ([EMAIL_ADDRESS][DOMAIN_NAME])" at bounding box center [215, 199] width 7 height 7
radio input "true"
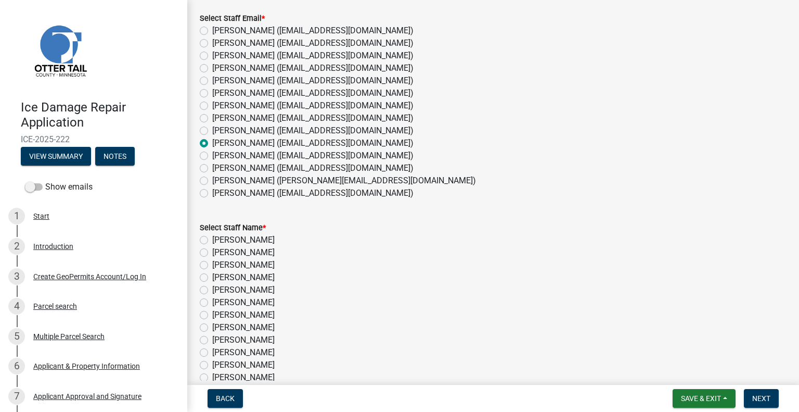
scroll to position [137, 0]
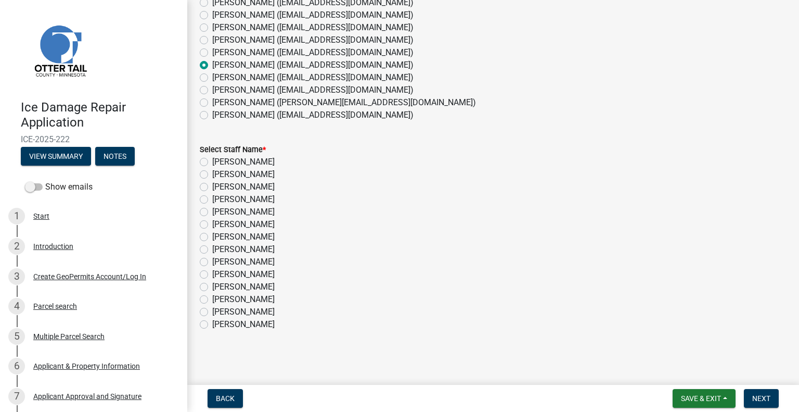
click at [260, 276] on label "[PERSON_NAME]" at bounding box center [243, 274] width 62 height 12
click at [219, 275] on input "[PERSON_NAME]" at bounding box center [215, 271] width 7 height 7
radio input "true"
click at [751, 393] on button "Next" at bounding box center [761, 398] width 35 height 19
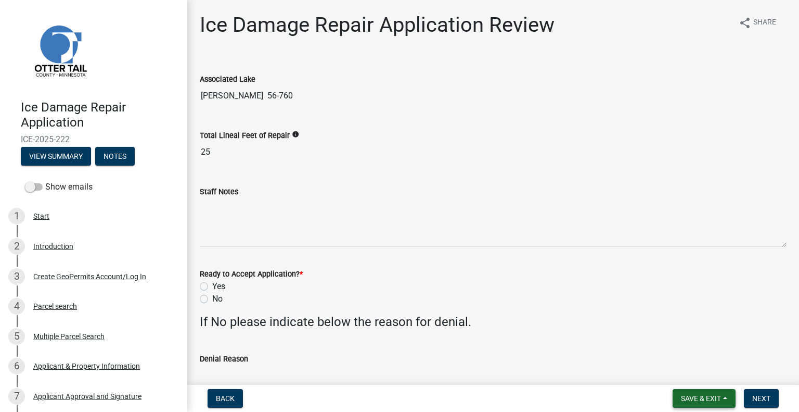
click at [710, 398] on span "Save & Exit" at bounding box center [701, 398] width 40 height 8
click at [704, 374] on button "Save & Exit" at bounding box center [694, 371] width 83 height 25
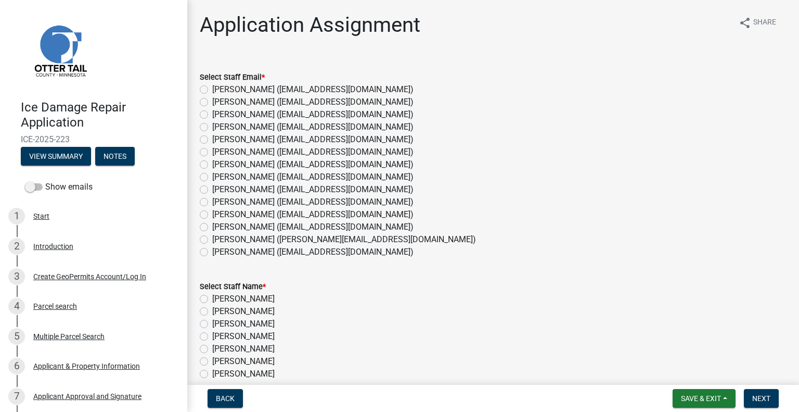
click at [240, 204] on label "[PERSON_NAME] ([EMAIL_ADDRESS][DOMAIN_NAME])" at bounding box center [312, 202] width 201 height 12
click at [219, 202] on input "[PERSON_NAME] ([EMAIL_ADDRESS][DOMAIN_NAME])" at bounding box center [215, 199] width 7 height 7
radio input "true"
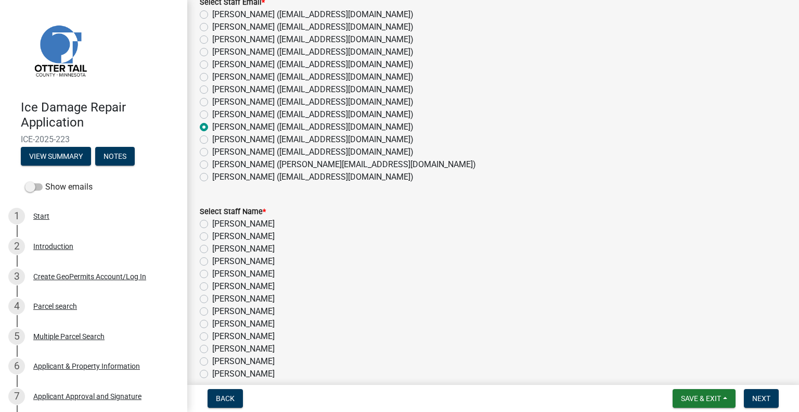
scroll to position [137, 0]
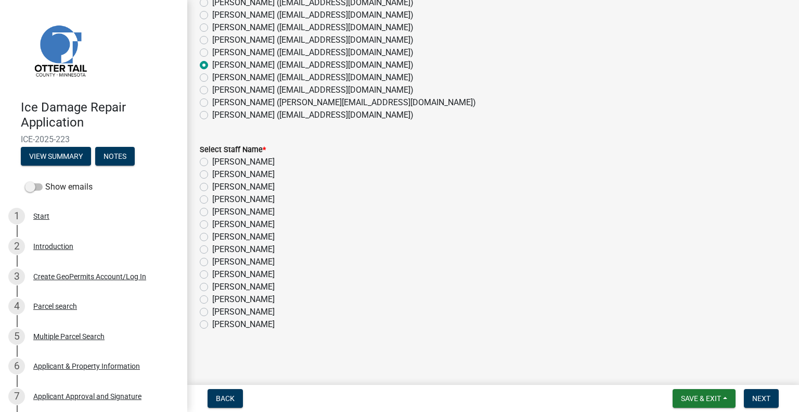
click at [252, 273] on label "[PERSON_NAME]" at bounding box center [243, 274] width 62 height 12
click at [219, 273] on input "[PERSON_NAME]" at bounding box center [215, 271] width 7 height 7
radio input "true"
click at [763, 395] on span "Next" at bounding box center [762, 398] width 18 height 8
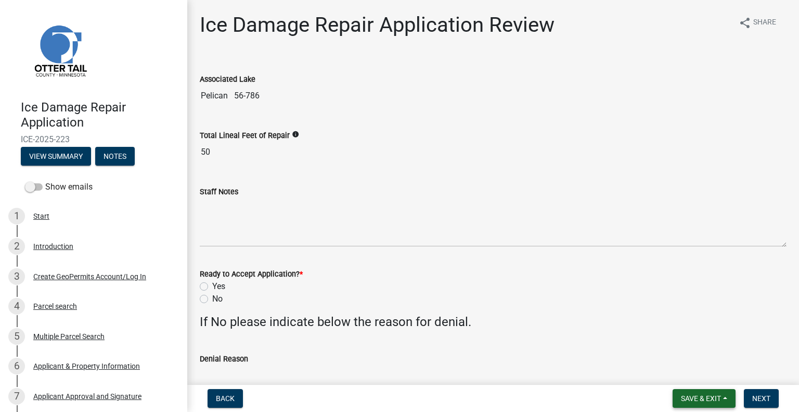
click at [694, 399] on span "Save & Exit" at bounding box center [701, 398] width 40 height 8
click at [697, 359] on button "Save & Exit" at bounding box center [694, 371] width 83 height 25
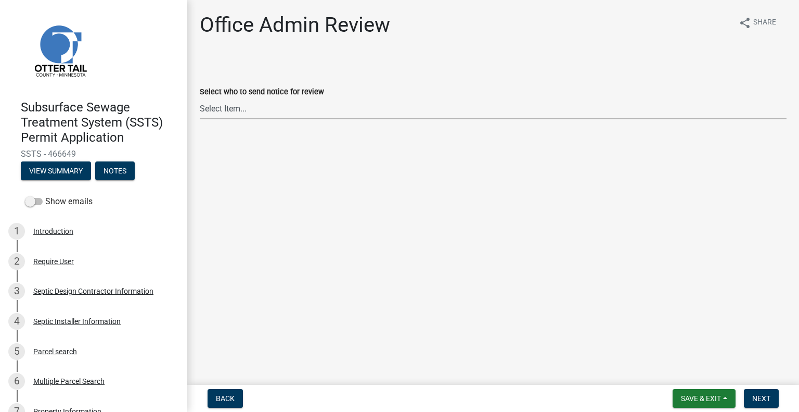
click at [230, 111] on select "Select Item... Alexis Newark (anewark@ottertailcounty.gov) Amy Busko (abusko@ot…" at bounding box center [493, 108] width 587 height 21
click at [200, 98] on select "Select Item... Alexis Newark (anewark@ottertailcounty.gov) Amy Busko (abusko@ot…" at bounding box center [493, 108] width 587 height 21
select select "587f38f5-c90e-4c12-9e10-d3e23909bbca"
click at [757, 396] on span "Next" at bounding box center [762, 398] width 18 height 8
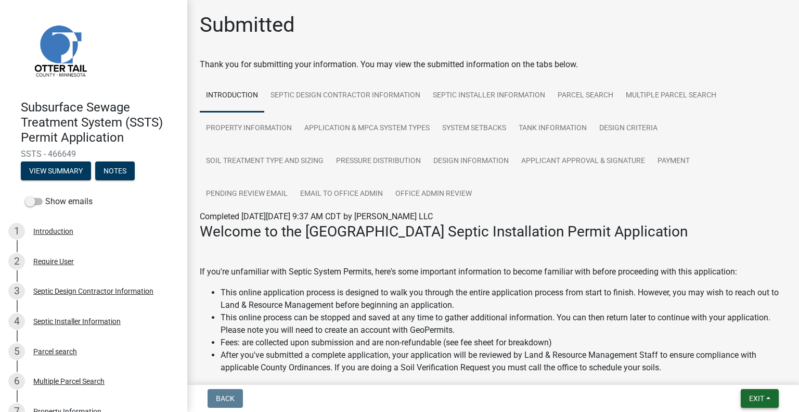
click at [758, 400] on span "Exit" at bounding box center [756, 398] width 15 height 8
click at [747, 379] on button "Save & Exit" at bounding box center [737, 371] width 83 height 25
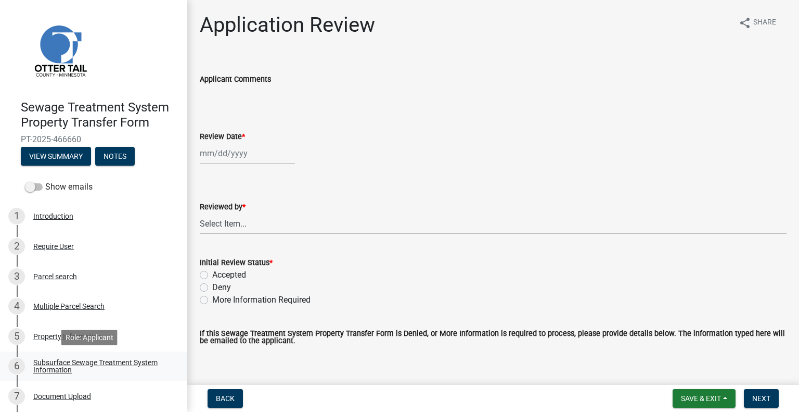
click at [135, 368] on div "Subsurface Sewage Treatment System Information" at bounding box center [101, 366] width 137 height 15
click at [92, 355] on link "6 Subsurface Sewage Treatment System Information" at bounding box center [93, 366] width 187 height 30
